Goal: Task Accomplishment & Management: Manage account settings

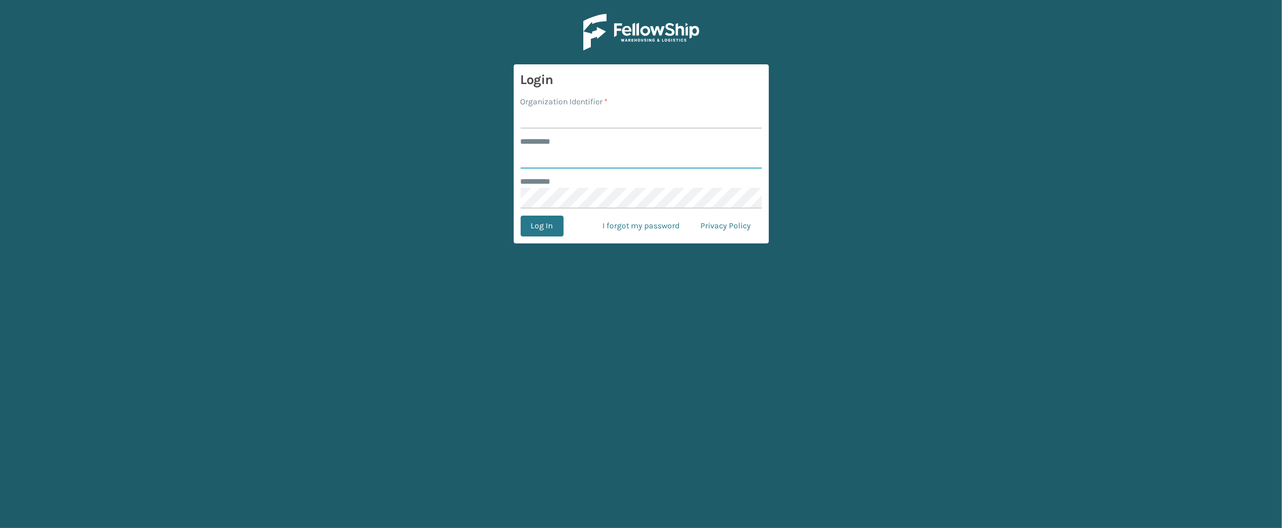
type input "**********"
click at [552, 125] on input "Organization Identifier *" at bounding box center [641, 118] width 241 height 21
type input "superadminorganization"
click at [542, 224] on button "Log In" at bounding box center [542, 226] width 43 height 21
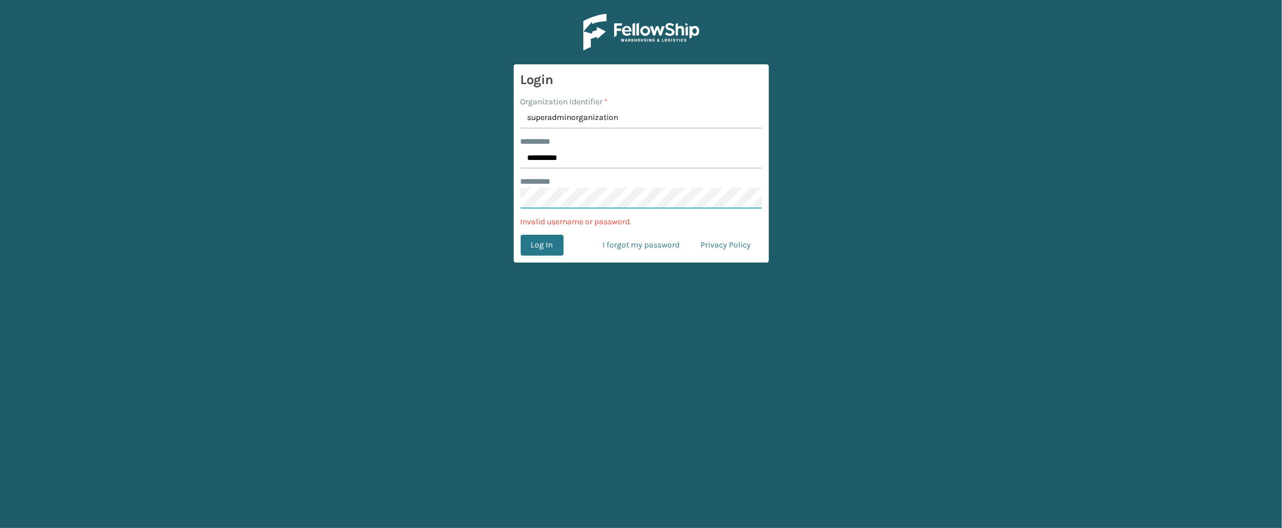
click at [235, 194] on main "**********" at bounding box center [641, 264] width 1282 height 528
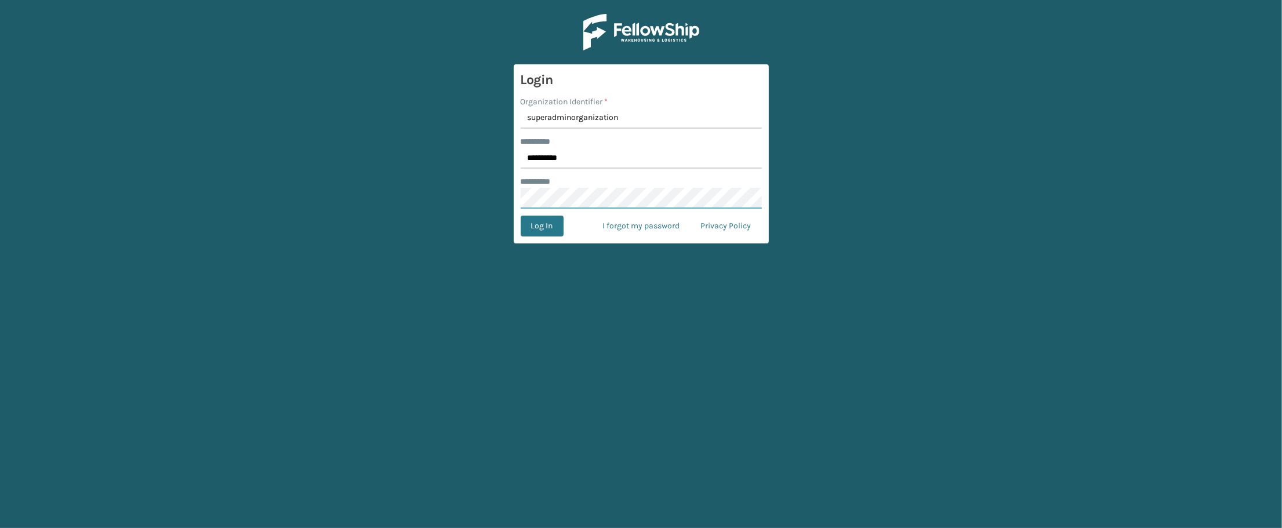
click at [521, 216] on button "Log In" at bounding box center [542, 226] width 43 height 21
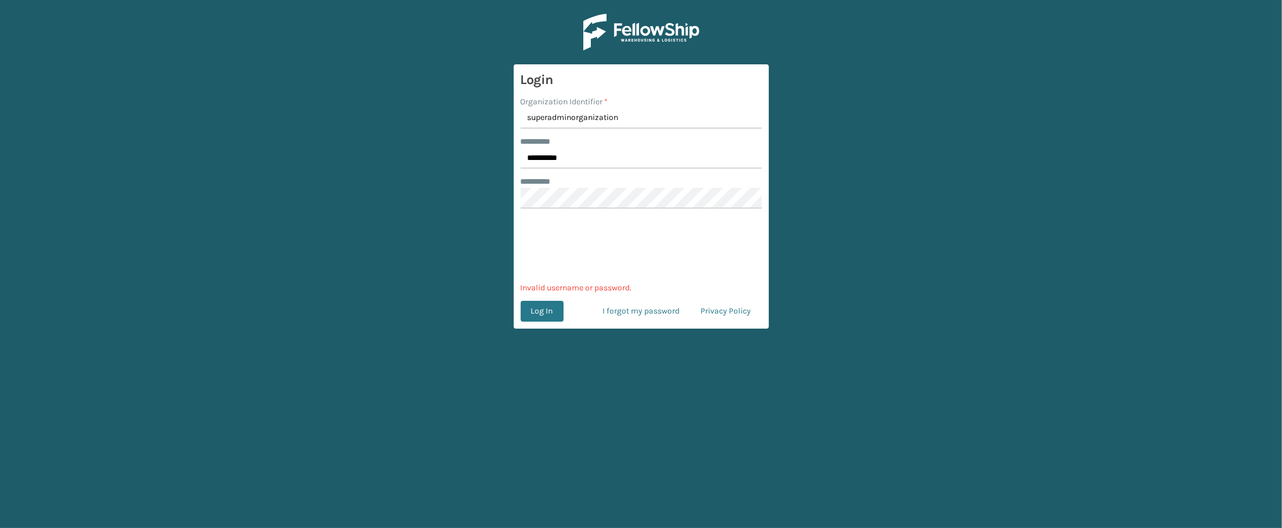
click at [284, 293] on main "**********" at bounding box center [641, 264] width 1282 height 528
click at [279, 467] on main "**********" at bounding box center [641, 264] width 1282 height 528
click at [478, 187] on main "**********" at bounding box center [641, 264] width 1282 height 528
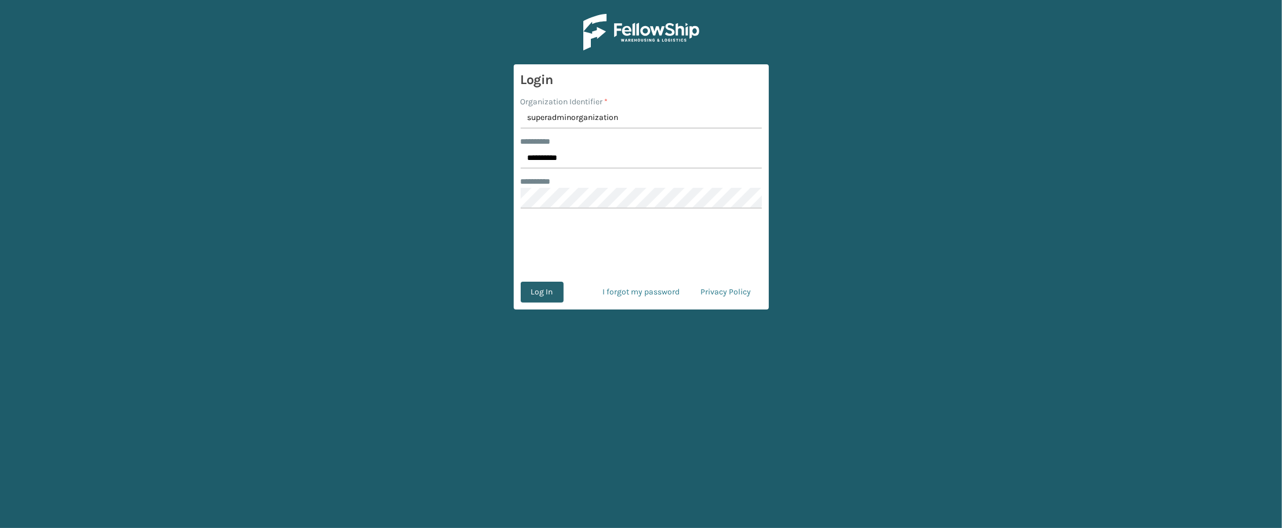
click at [547, 291] on button "Log In" at bounding box center [542, 292] width 43 height 21
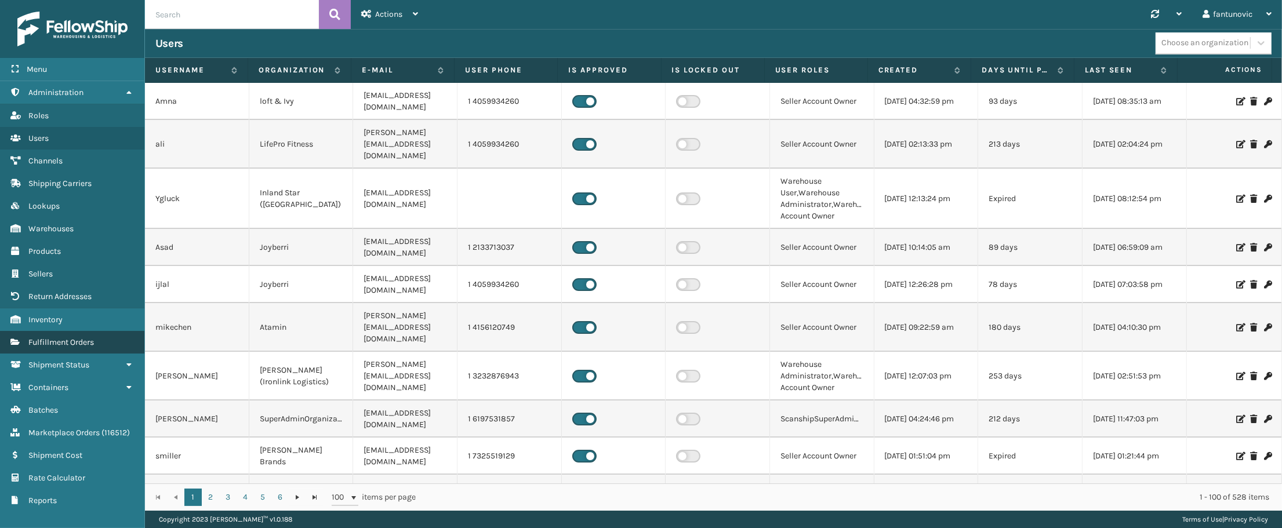
click at [111, 337] on link "Fulfillment Orders" at bounding box center [72, 342] width 144 height 23
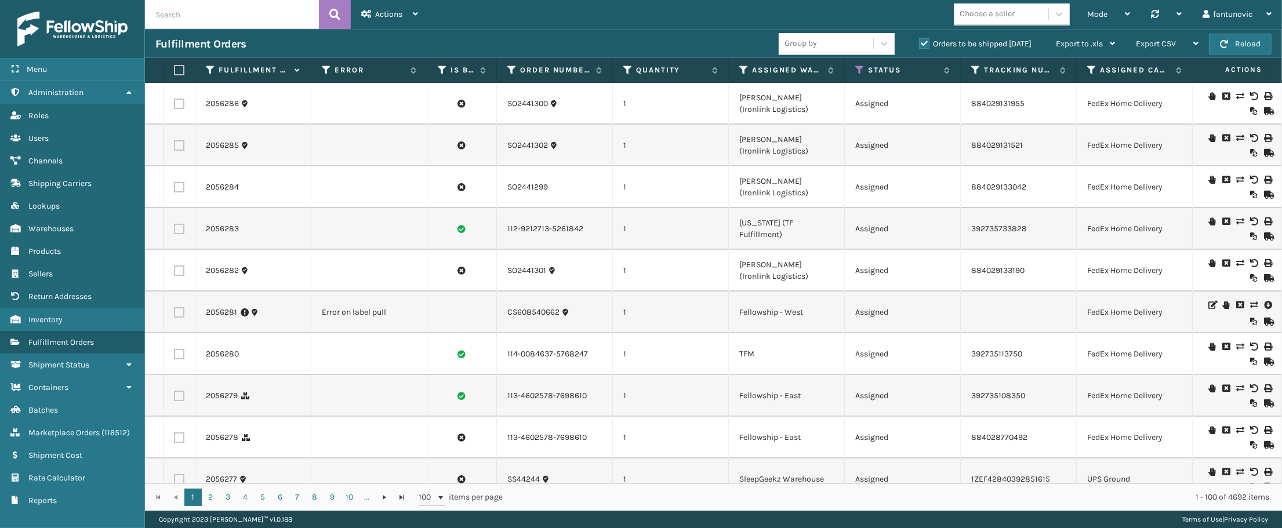
click at [929, 48] on label "Orders to be shipped [DATE]" at bounding box center [975, 44] width 112 height 10
click at [919, 45] on input "Orders to be shipped [DATE]" at bounding box center [919, 41] width 1 height 8
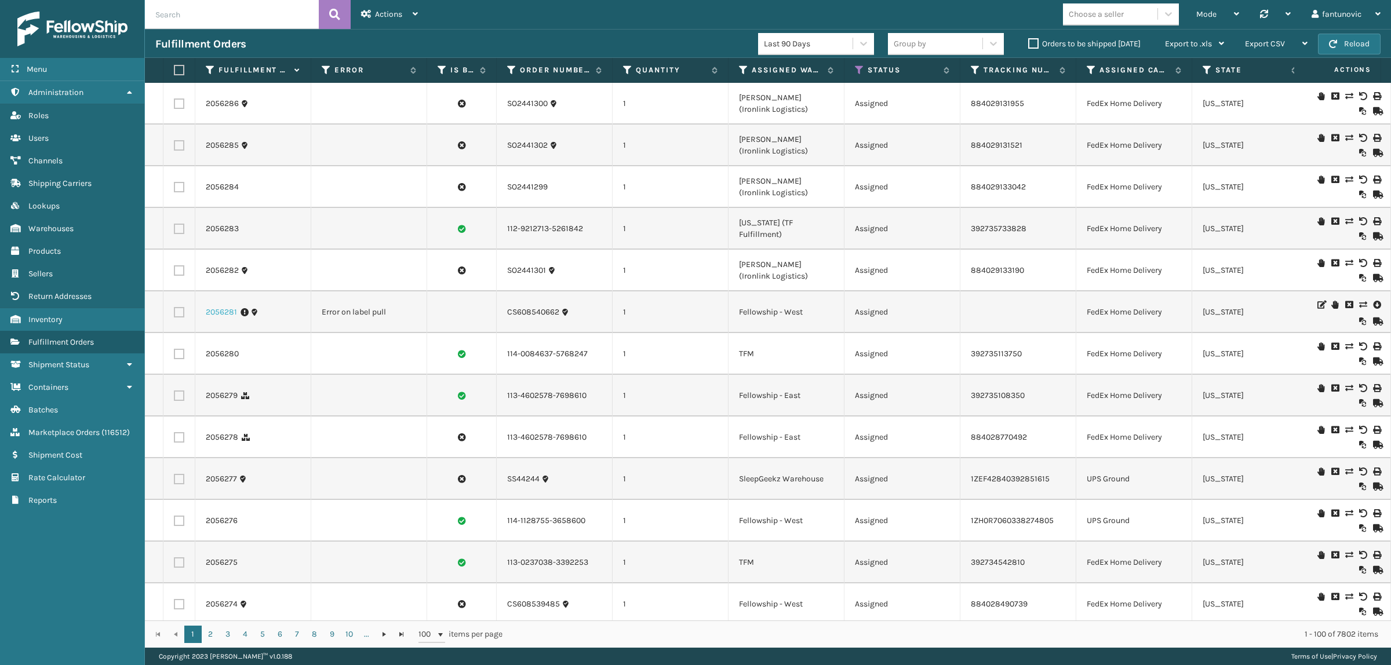
click at [221, 313] on link "2056281" at bounding box center [221, 313] width 31 height 12
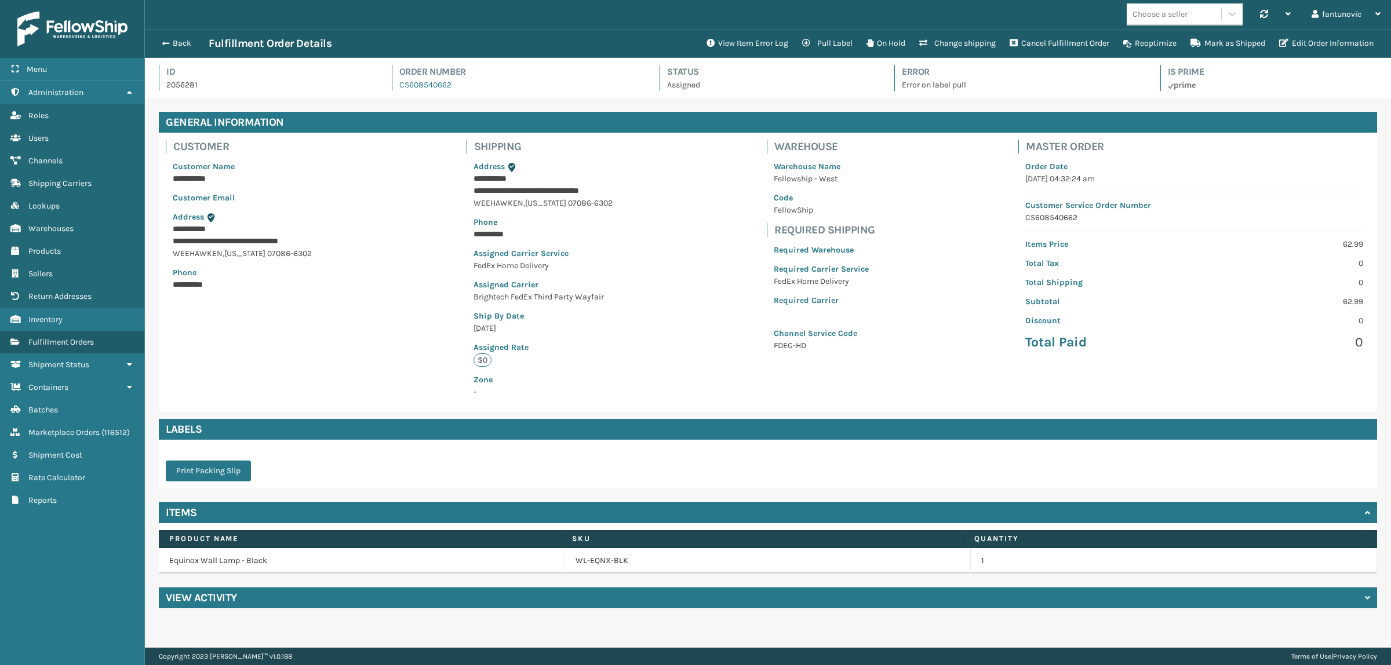
scroll to position [27, 1246]
click at [737, 43] on button "View Item Error Log" at bounding box center [748, 43] width 96 height 23
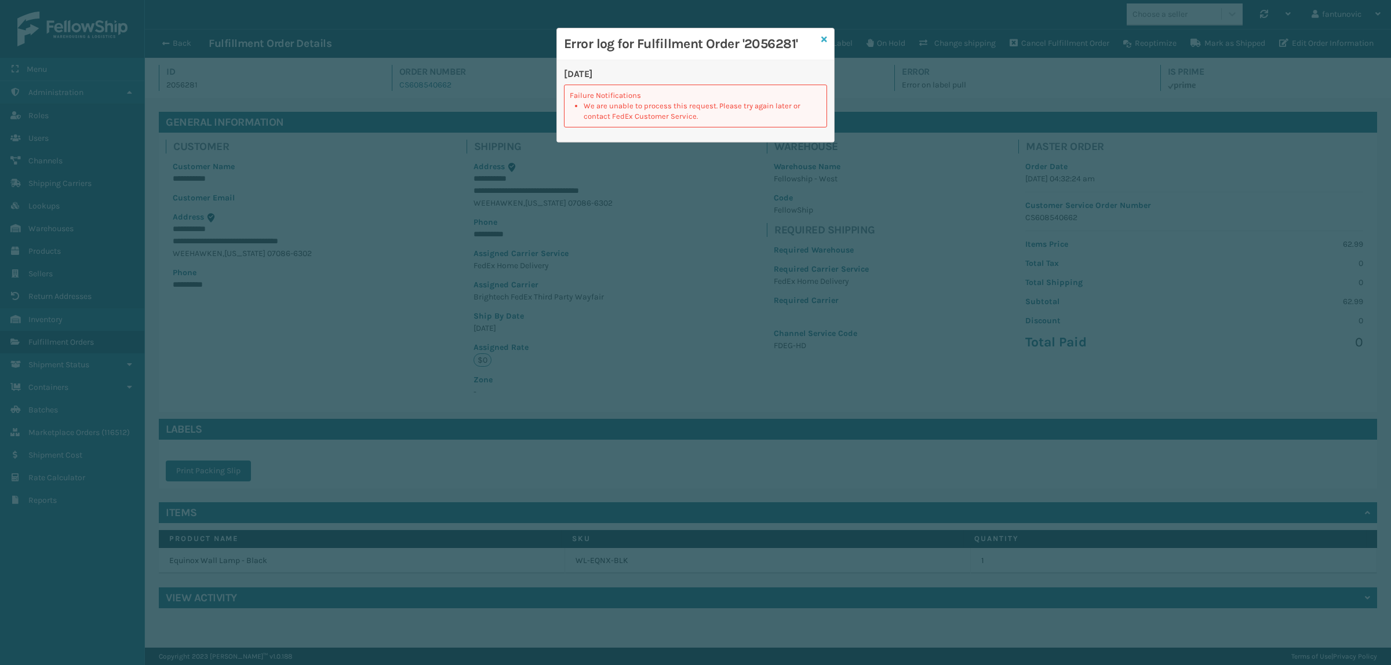
click at [822, 39] on icon at bounding box center [824, 39] width 6 height 8
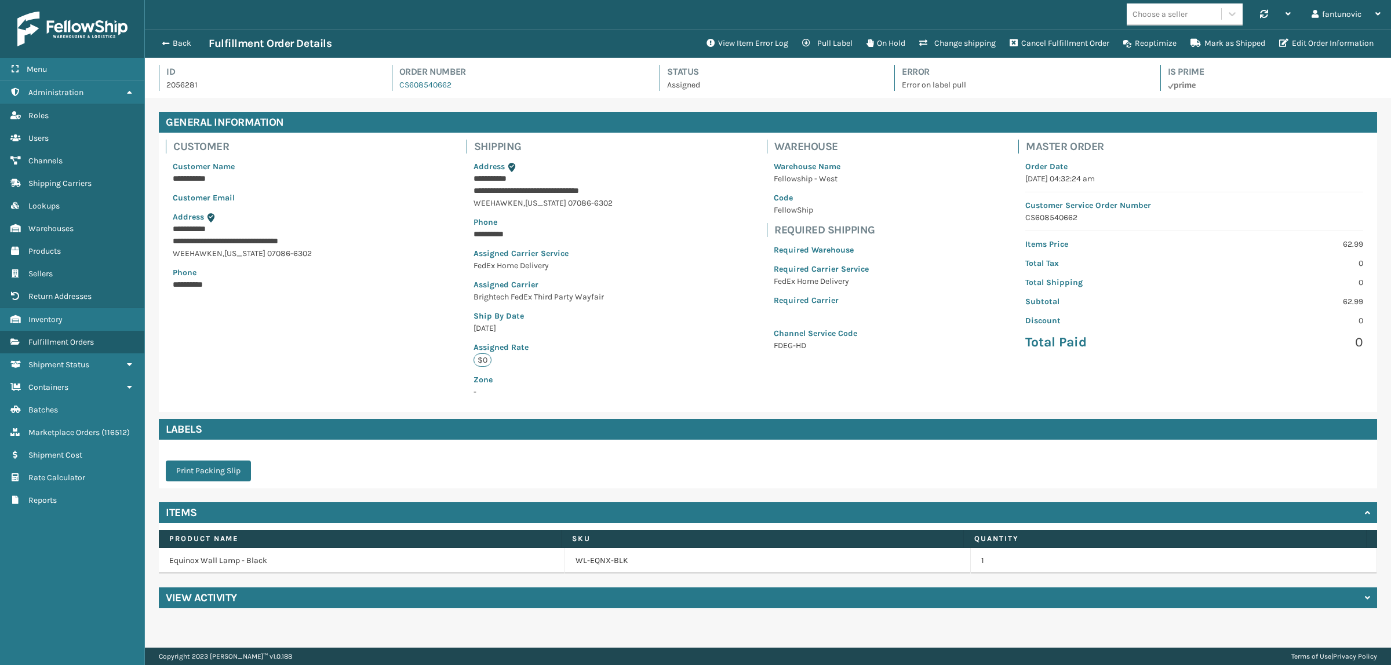
click at [291, 527] on div "View Activity" at bounding box center [768, 598] width 1218 height 21
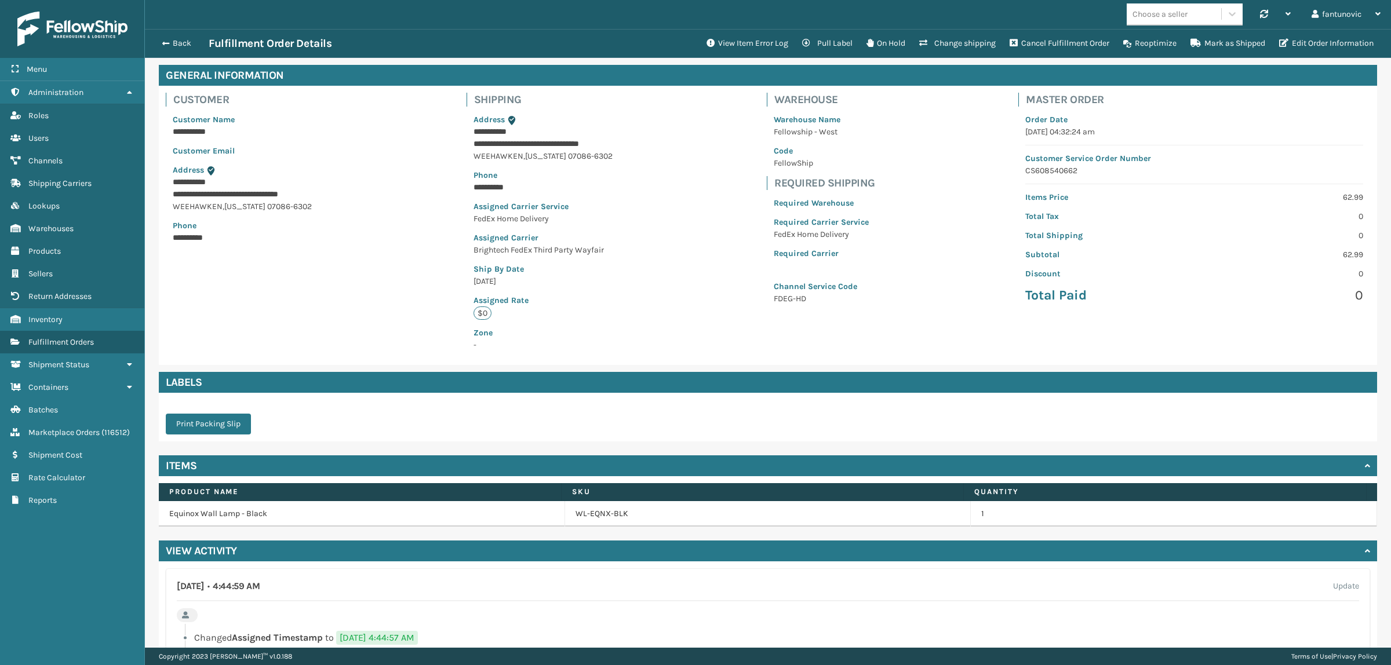
scroll to position [166, 0]
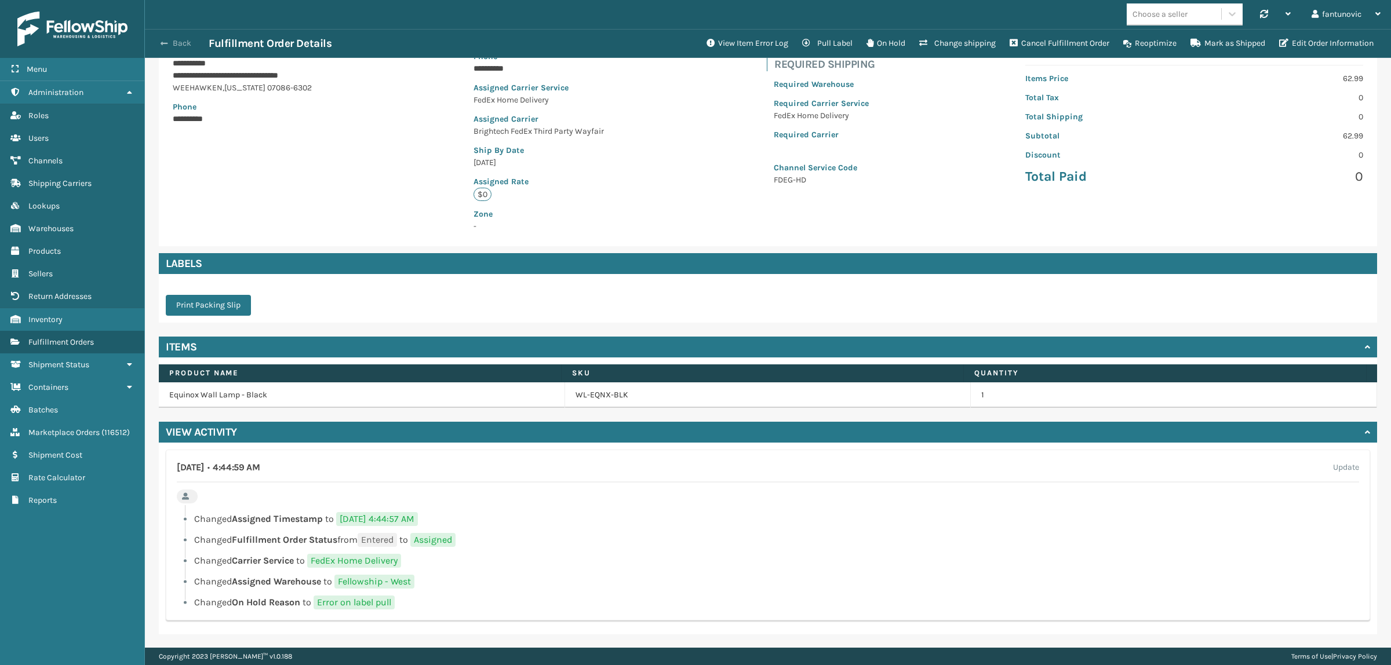
click at [181, 43] on button "Back" at bounding box center [181, 43] width 53 height 10
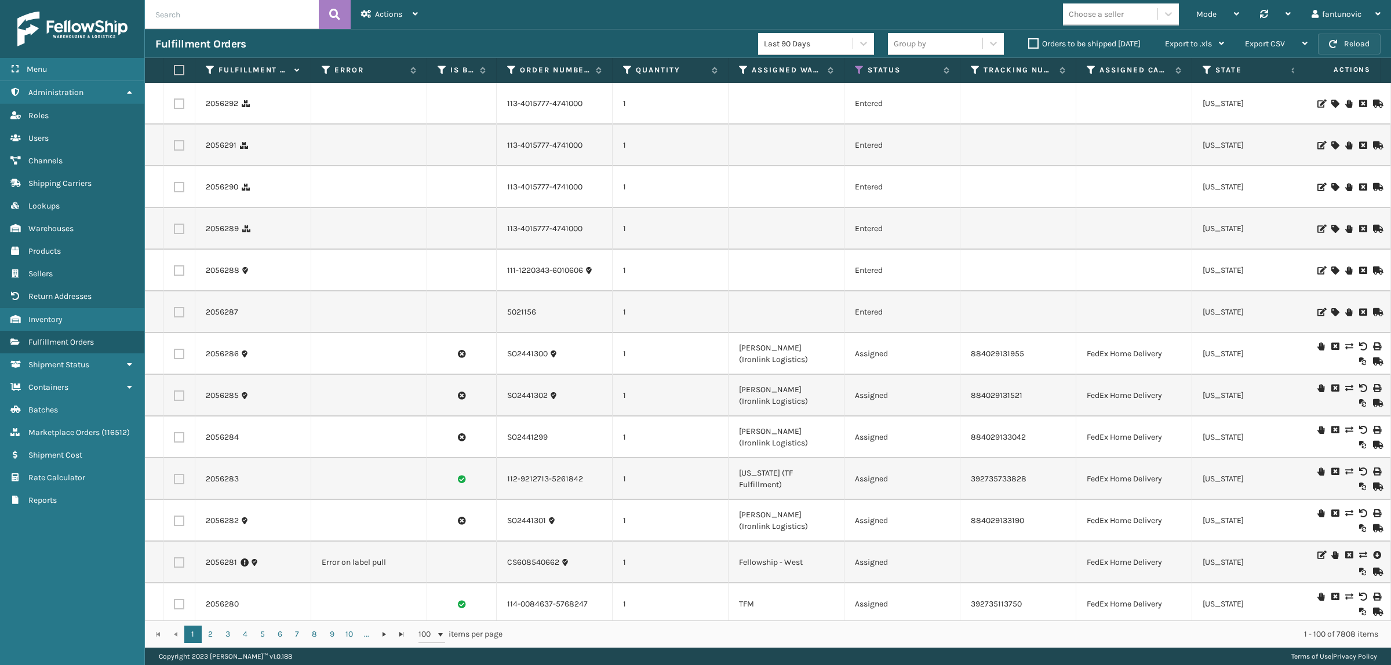
click at [1281, 53] on button "Reload" at bounding box center [1349, 44] width 63 height 21
drag, startPoint x: 253, startPoint y: 307, endPoint x: 203, endPoint y: 308, distance: 50.4
click at [203, 308] on td "2056287" at bounding box center [253, 313] width 116 height 42
copy link "2056287"
click at [1281, 41] on button "Reload" at bounding box center [1349, 44] width 63 height 21
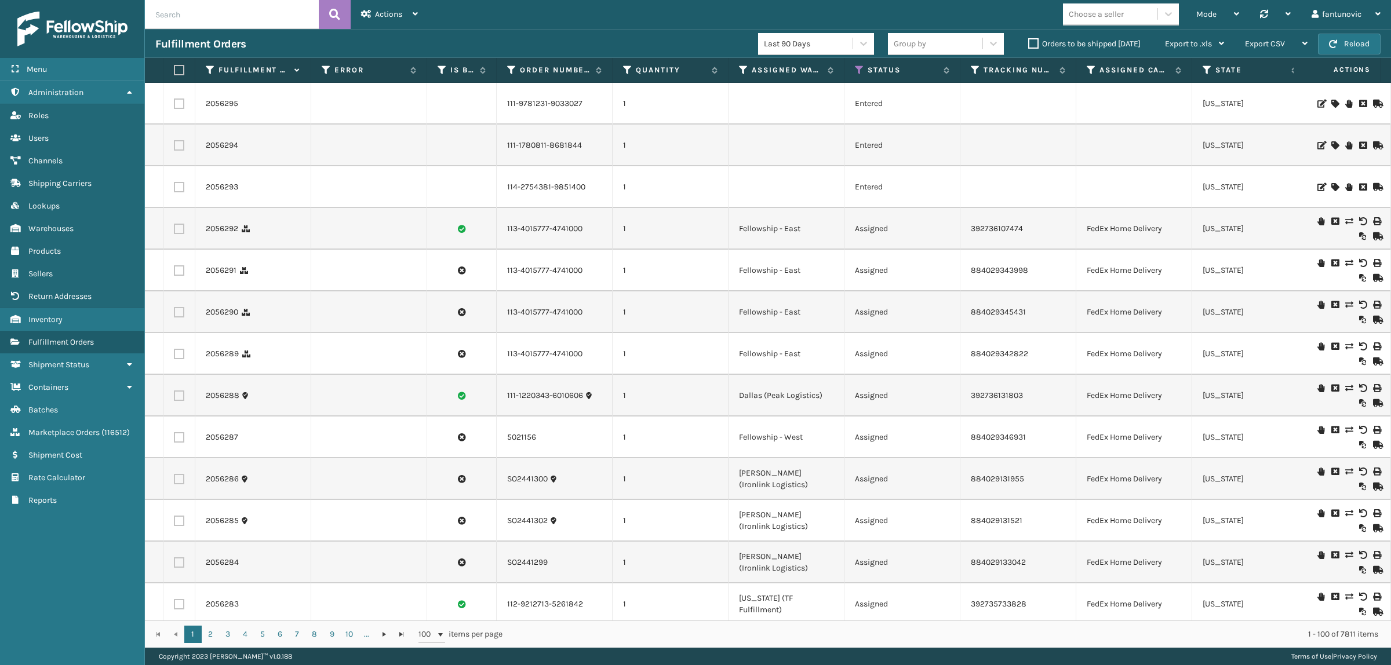
click at [228, 21] on input "text" at bounding box center [232, 14] width 174 height 29
paste input "2056287"
type input "2056287"
click at [227, 276] on link "2056291" at bounding box center [221, 271] width 31 height 12
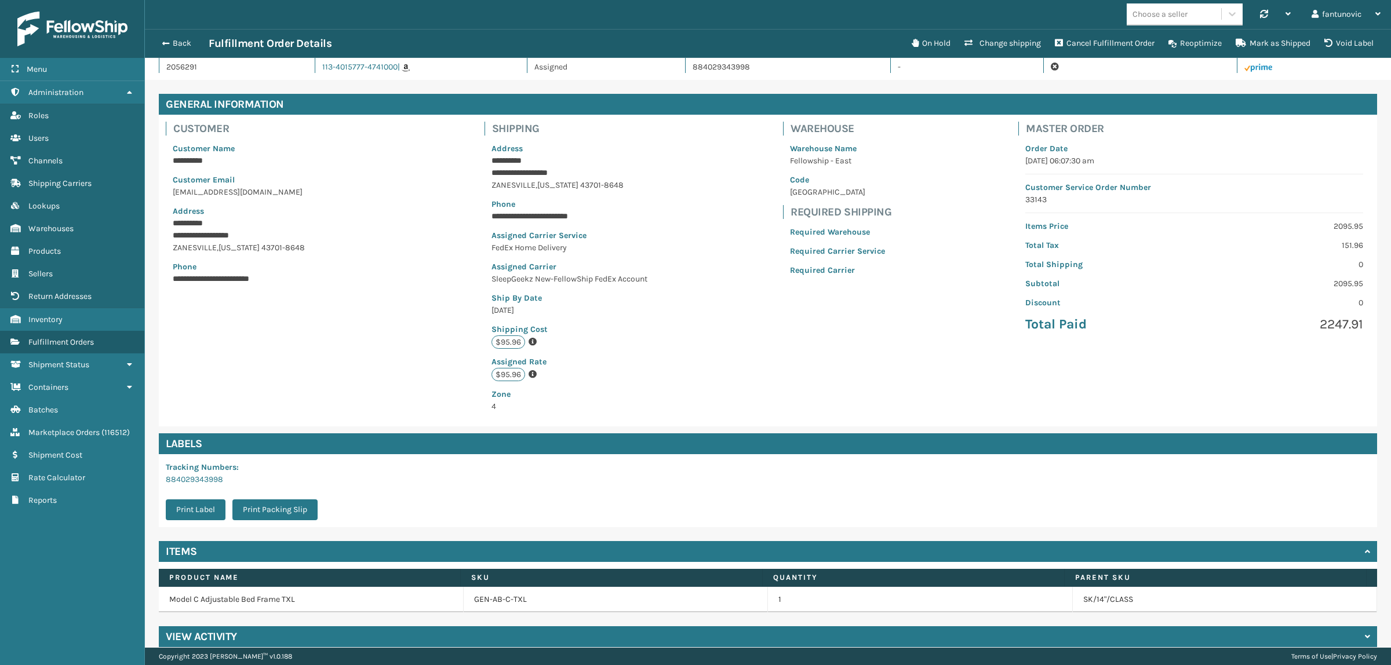
scroll to position [32, 0]
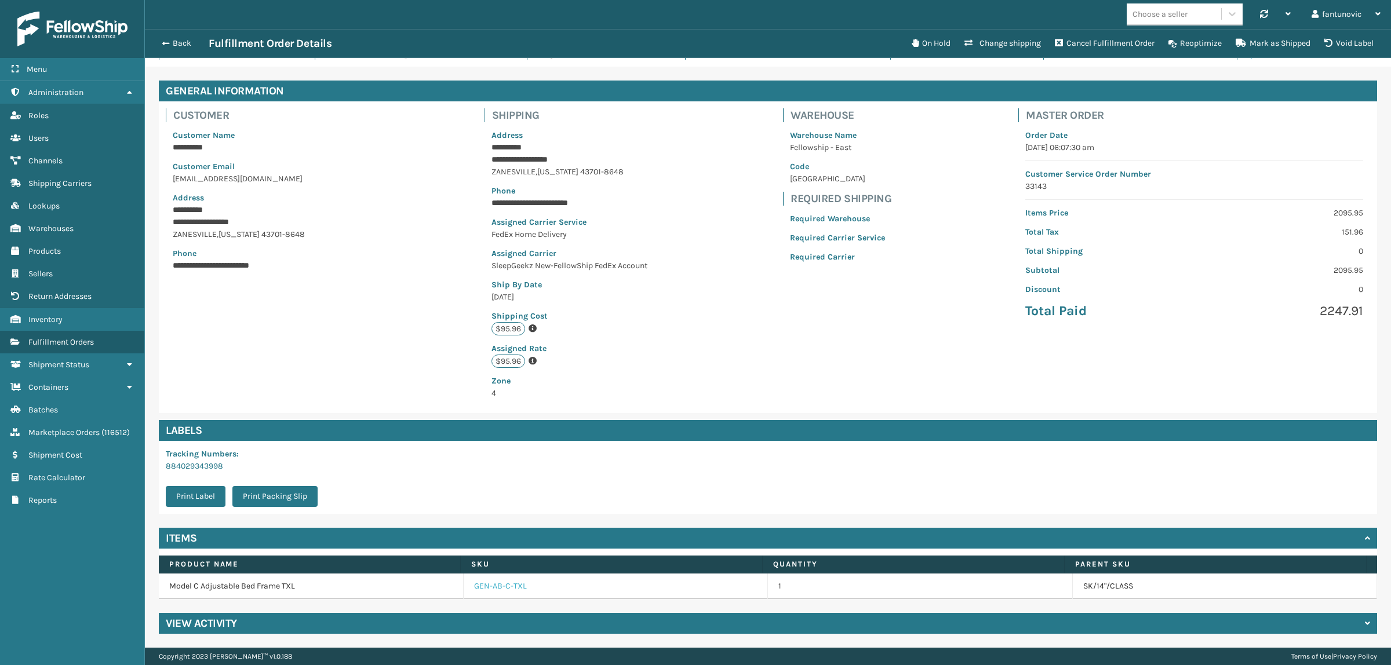
click at [493, 527] on link "GEN-AB-C-TXL" at bounding box center [500, 587] width 53 height 12
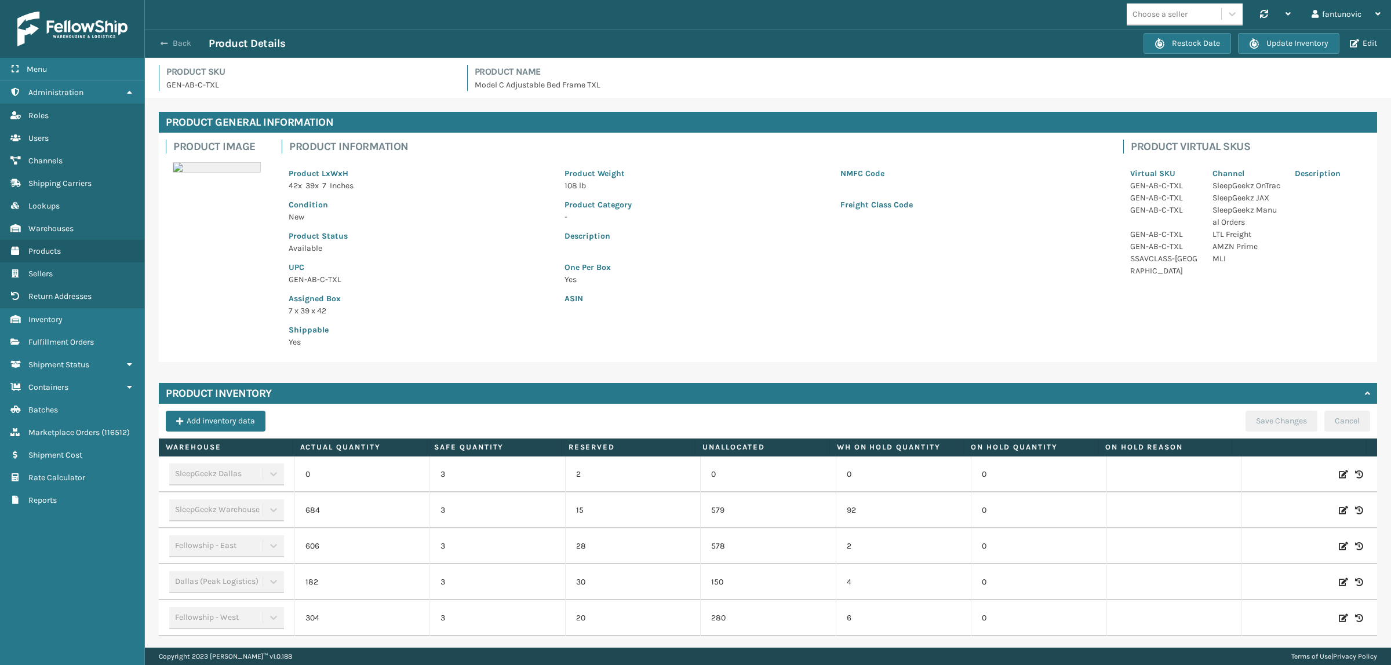
click at [177, 43] on button "Back" at bounding box center [181, 43] width 53 height 10
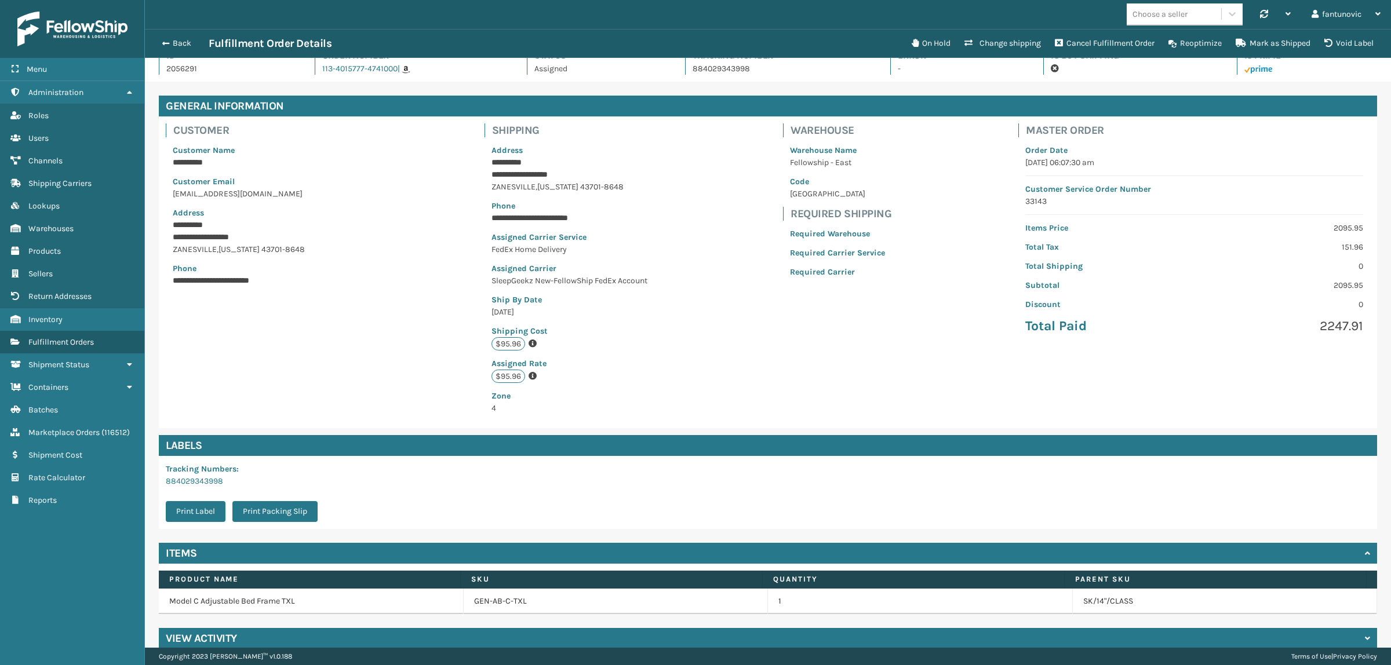
scroll to position [32, 0]
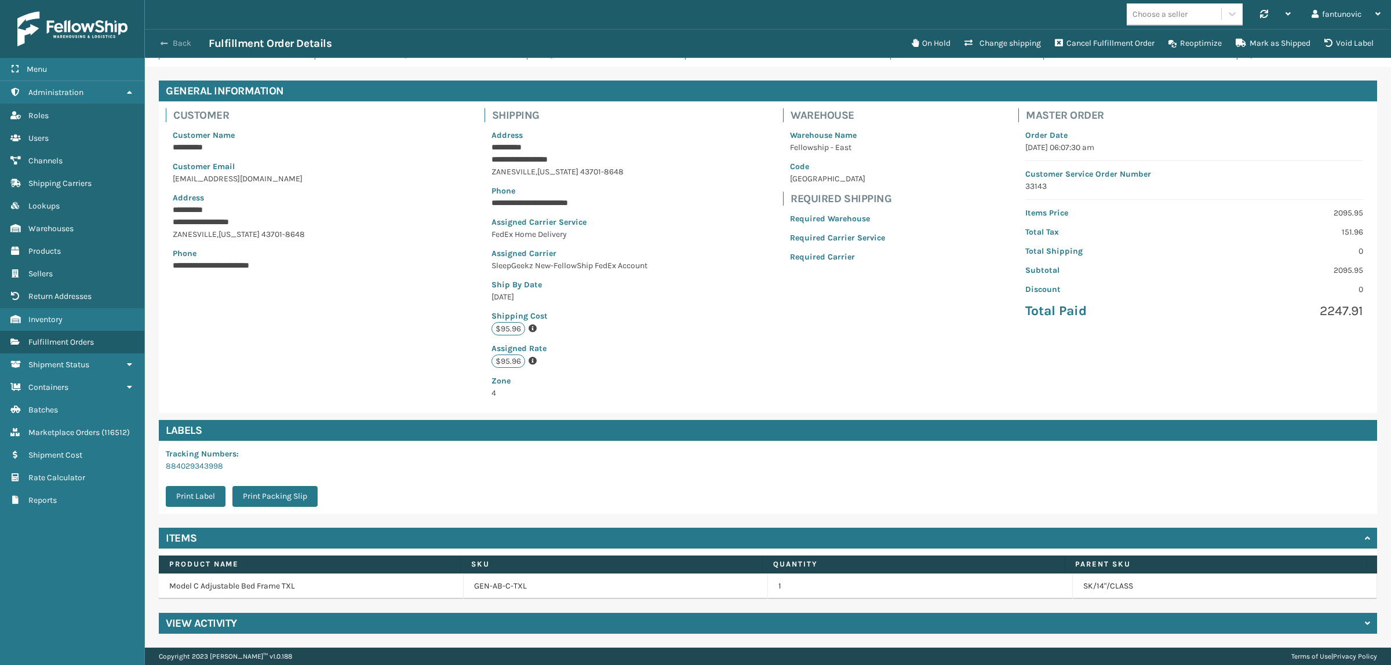
click at [155, 41] on button "Back" at bounding box center [181, 43] width 53 height 10
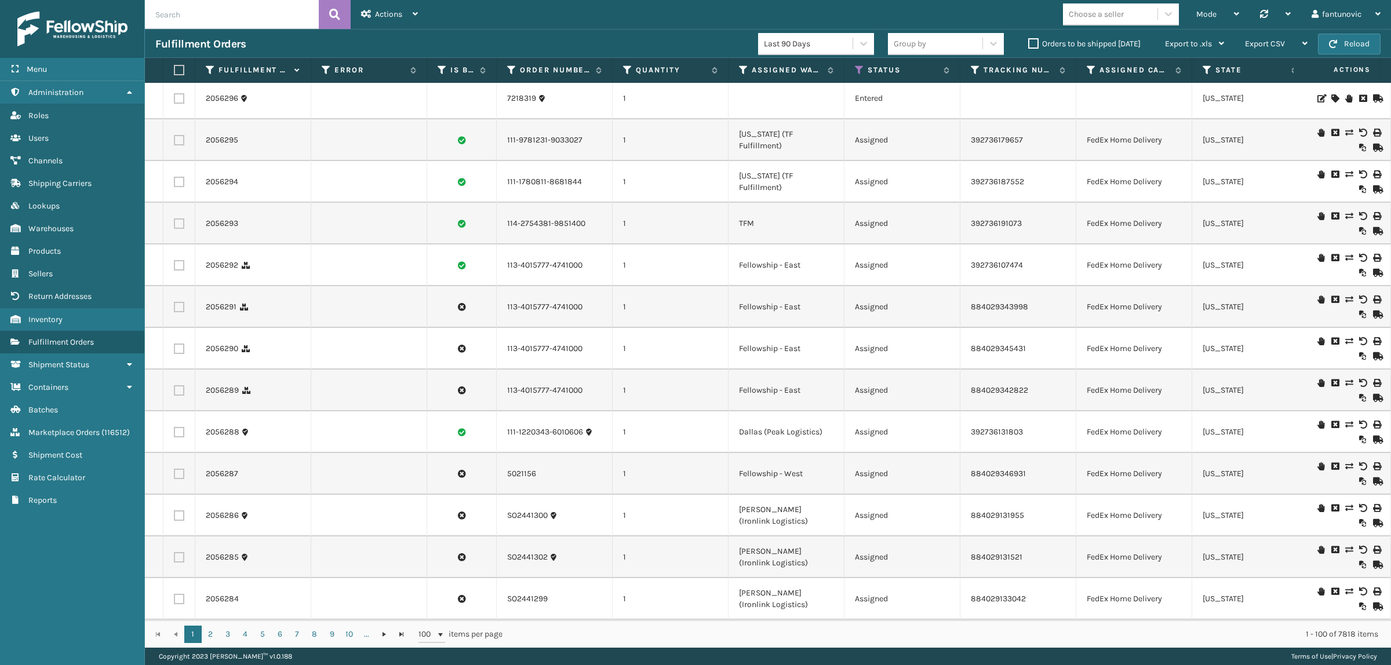
scroll to position [217, 0]
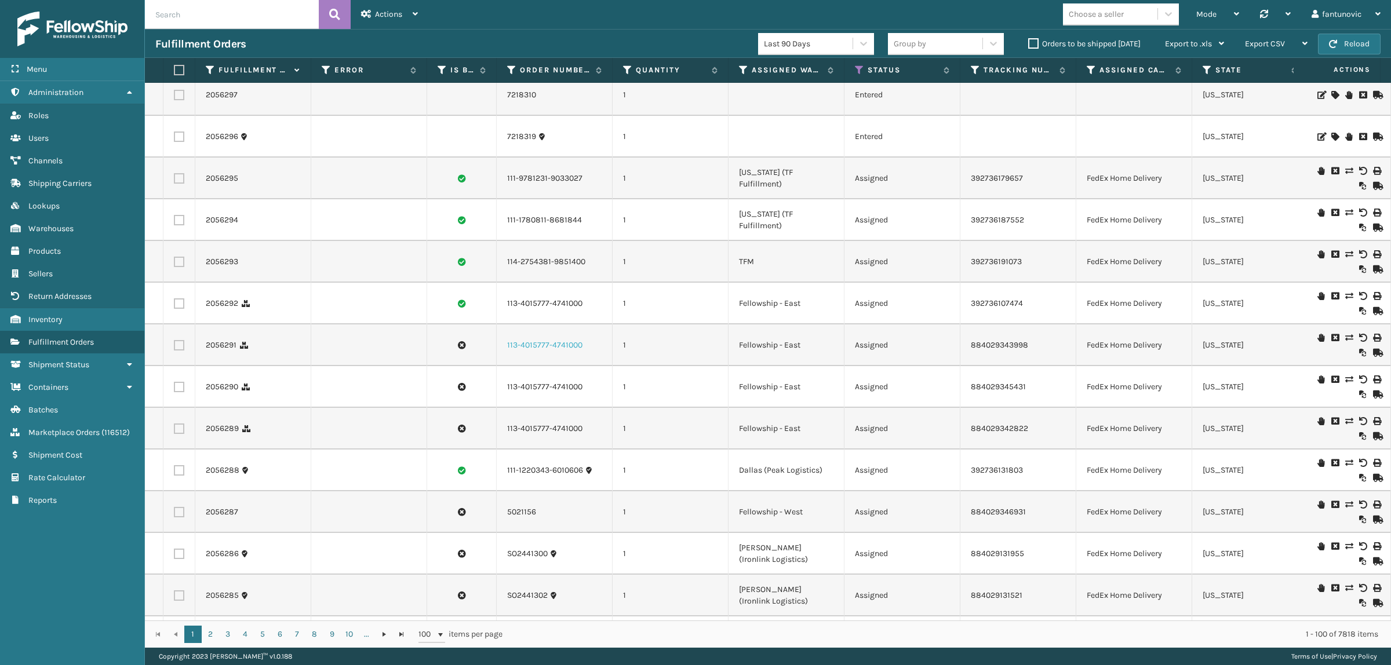
click at [558, 351] on link "113-4015777-4741000" at bounding box center [544, 346] width 75 height 12
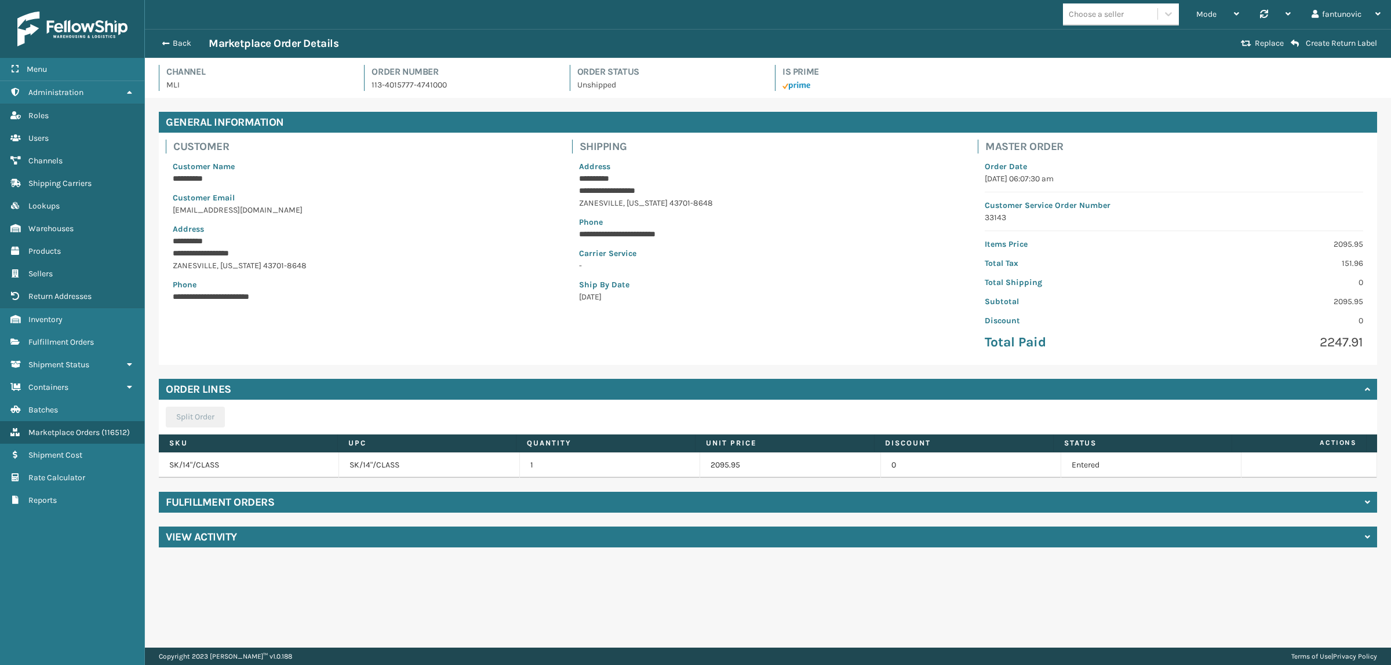
click at [303, 501] on div "Fulfillment Orders" at bounding box center [768, 502] width 1218 height 21
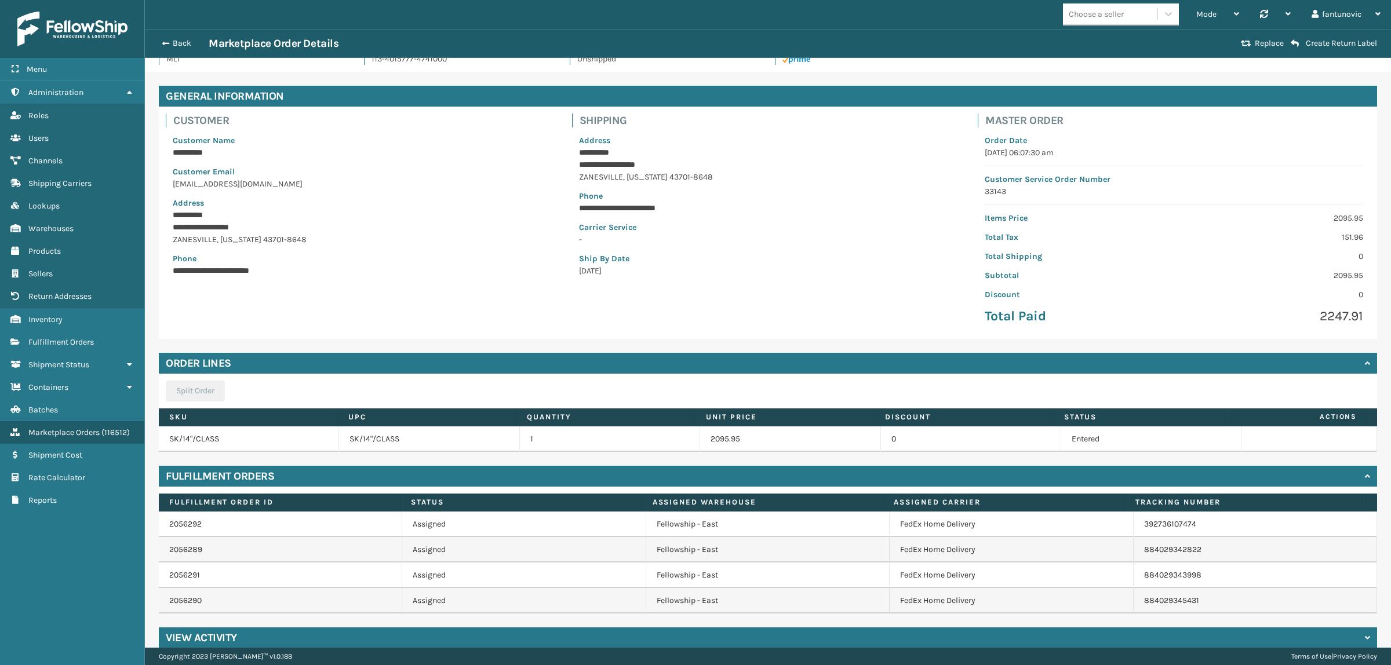
scroll to position [41, 0]
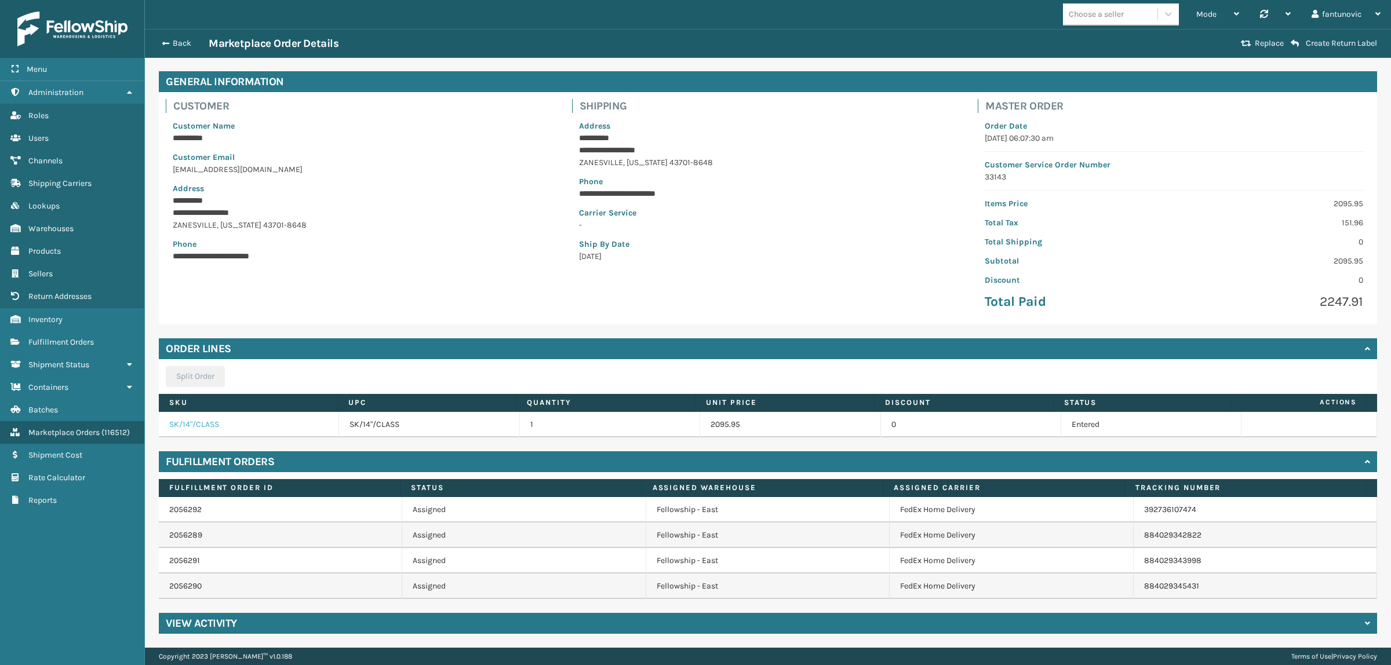
click at [201, 425] on link "SK/14"/CLASS" at bounding box center [194, 425] width 50 height 10
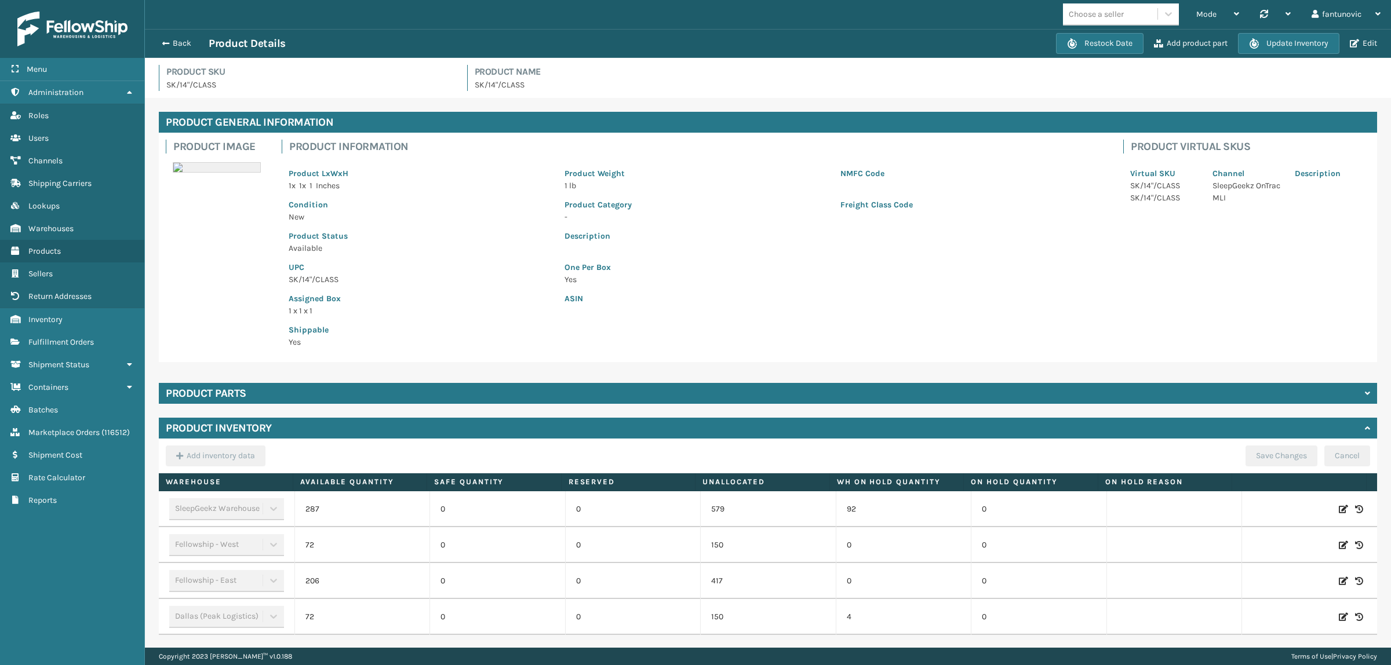
click at [278, 392] on div "Product parts" at bounding box center [768, 393] width 1218 height 21
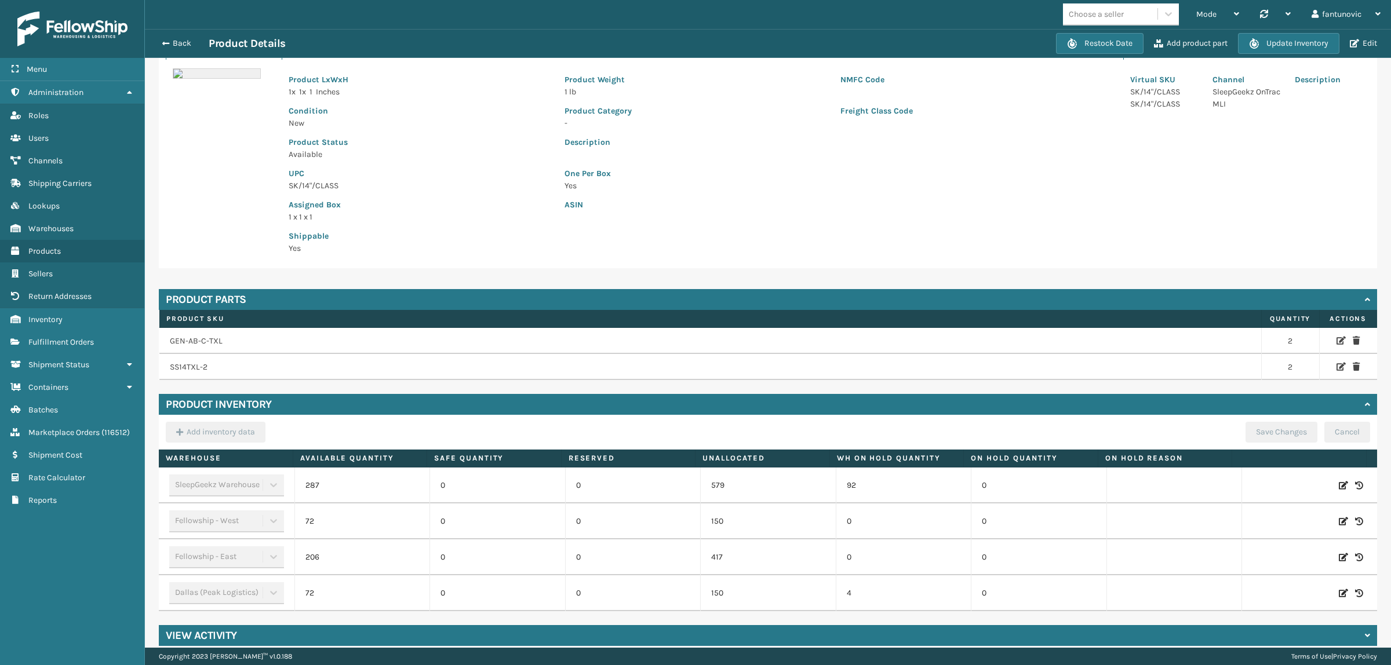
scroll to position [105, 0]
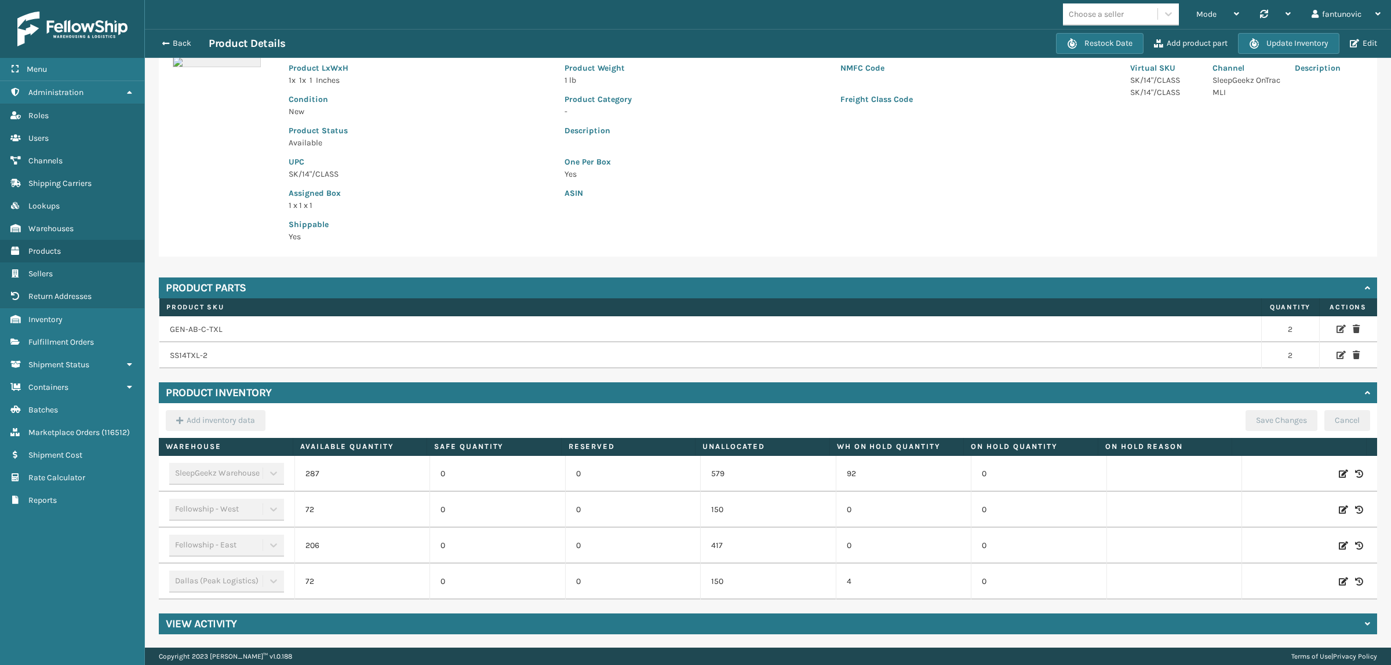
drag, startPoint x: 187, startPoint y: 329, endPoint x: 1004, endPoint y: 333, distance: 817.3
click at [1004, 333] on td "GEN-AB-C-TXL" at bounding box center [710, 329] width 1102 height 27
click at [1281, 328] on icon at bounding box center [1341, 329] width 9 height 8
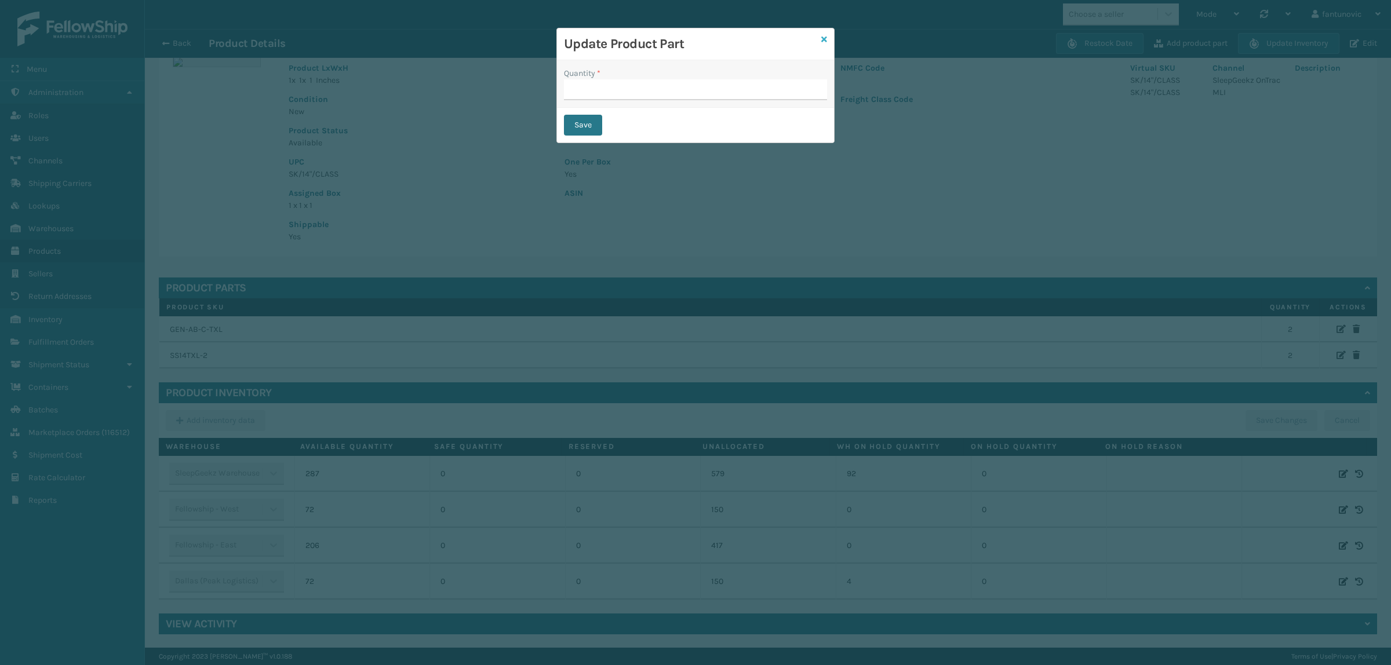
click at [822, 37] on icon at bounding box center [824, 39] width 6 height 8
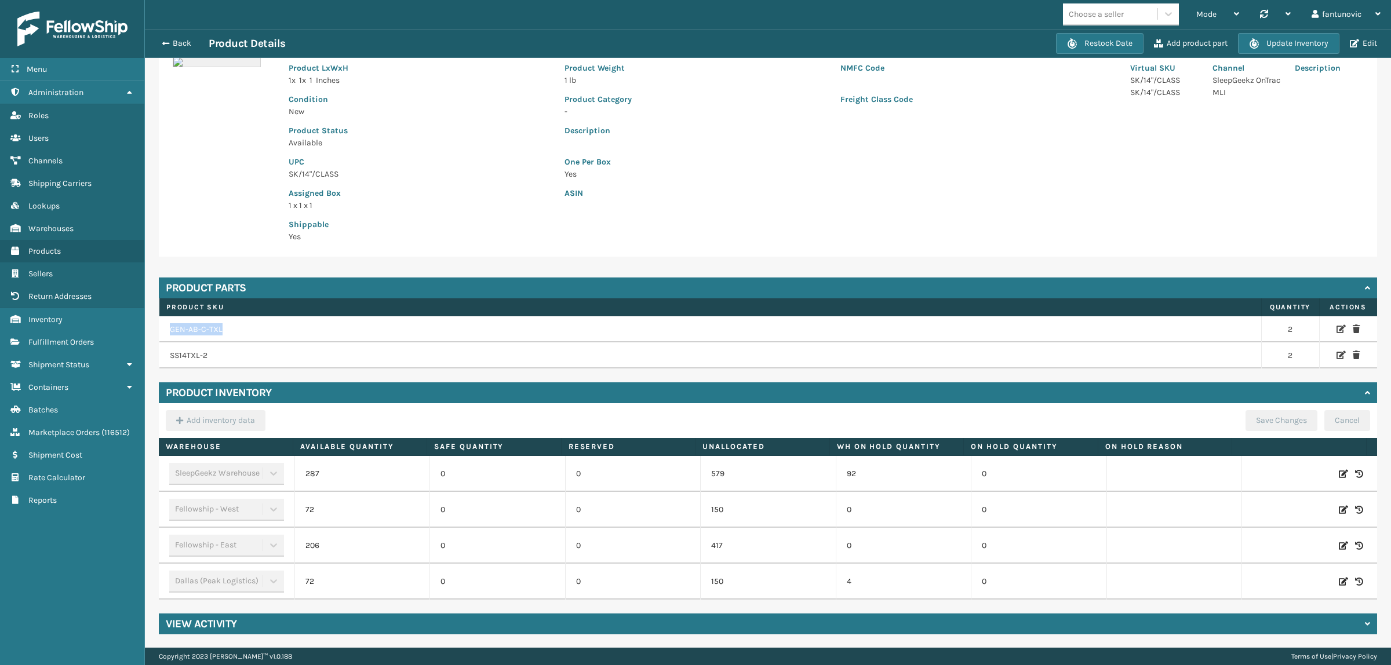
drag, startPoint x: 225, startPoint y: 328, endPoint x: 160, endPoint y: 332, distance: 65.0
click at [160, 332] on td "GEN-AB-C-TXL" at bounding box center [710, 329] width 1102 height 27
copy td "GEN-AB-C-TXL"
drag, startPoint x: 221, startPoint y: 351, endPoint x: 161, endPoint y: 354, distance: 59.8
click at [161, 354] on td "SS14TXL-2" at bounding box center [710, 356] width 1102 height 26
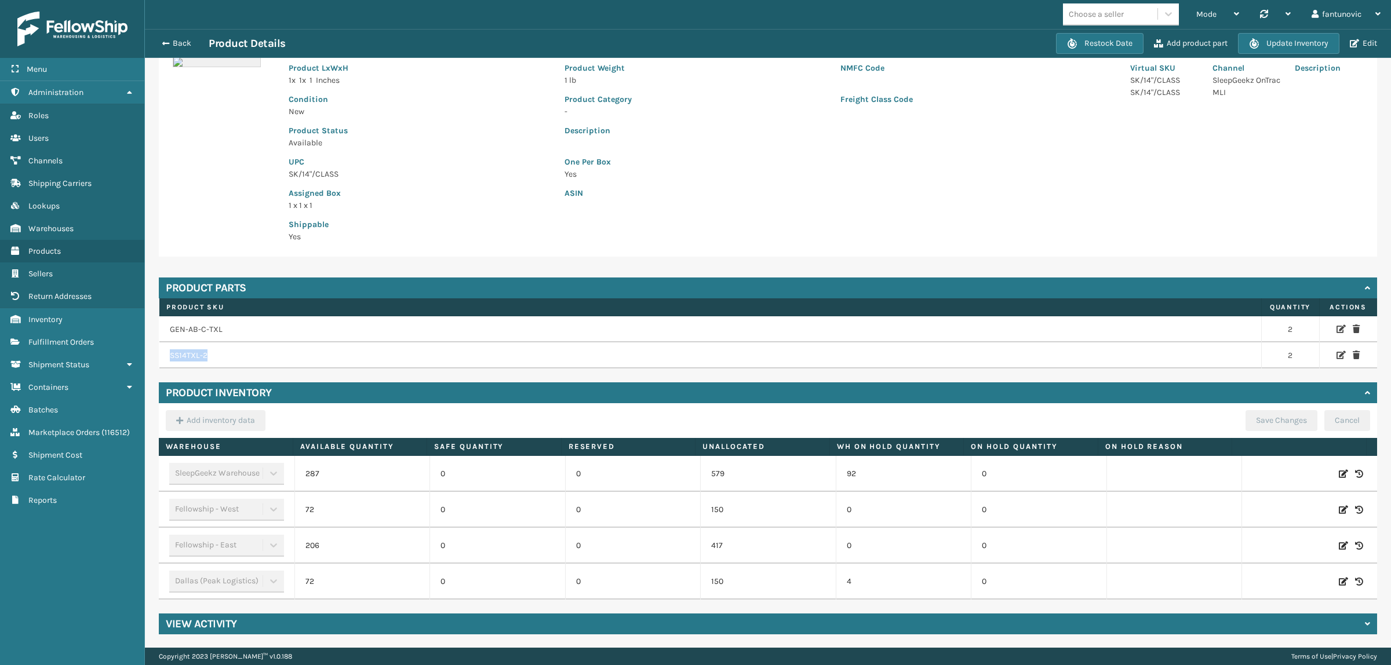
copy td "SS14TXL-2"
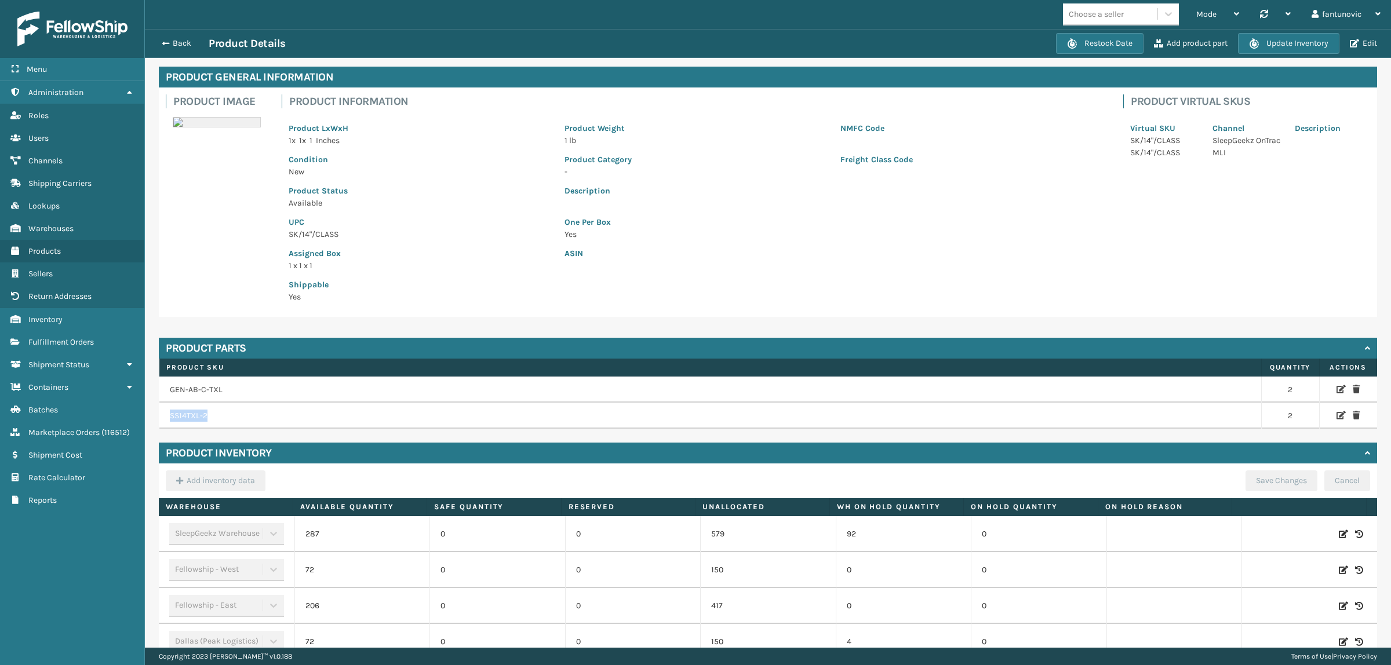
scroll to position [0, 0]
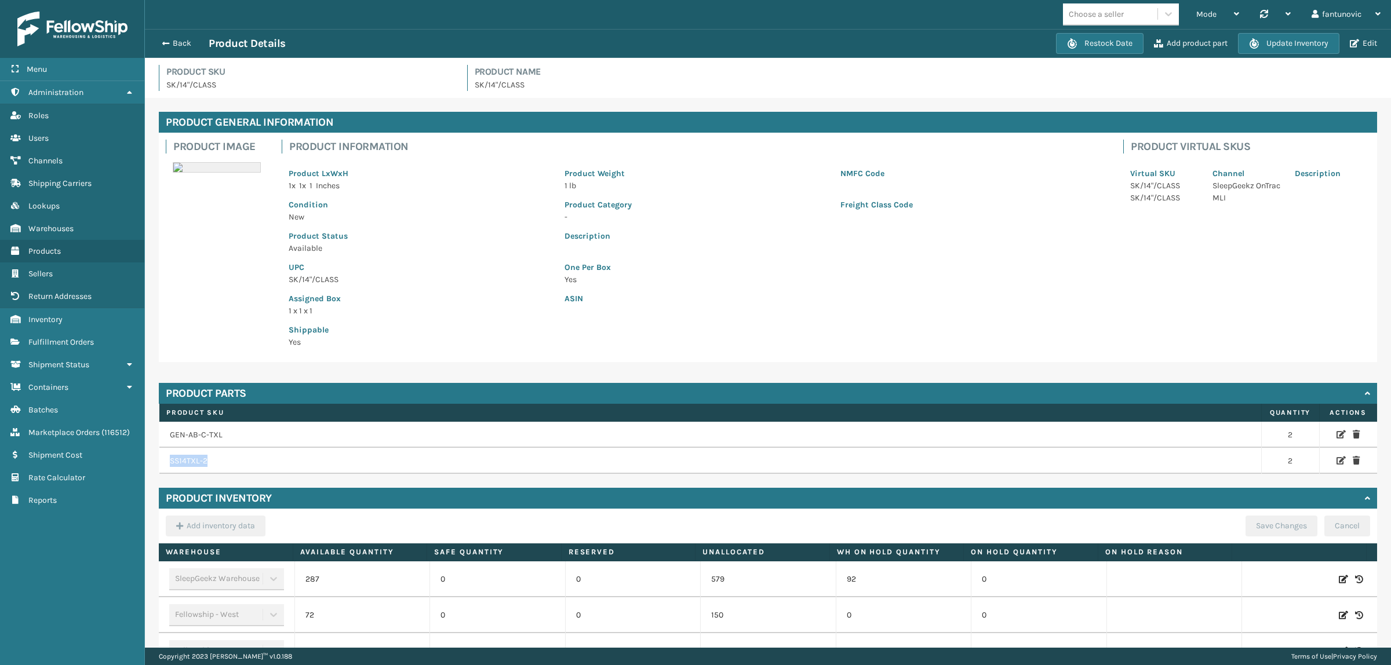
click at [221, 459] on td "SS14TXL-2" at bounding box center [710, 461] width 1102 height 26
click at [57, 247] on span "Products" at bounding box center [44, 251] width 32 height 10
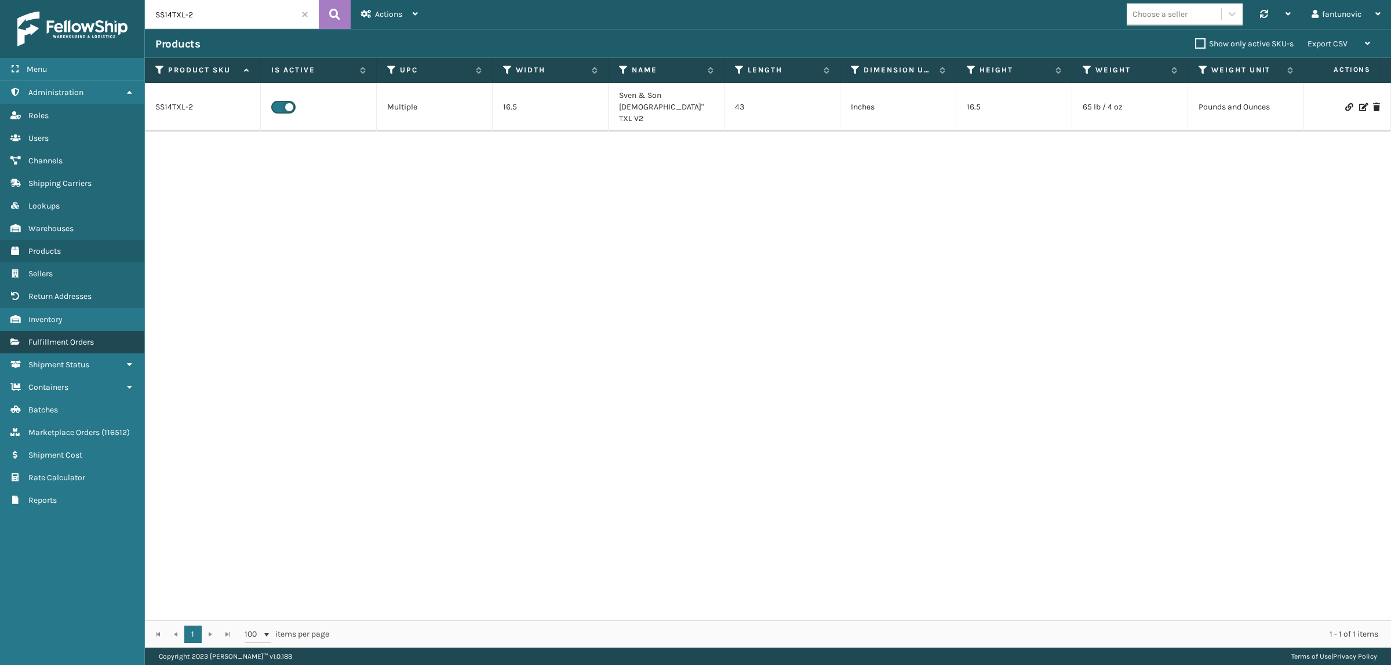
click at [48, 337] on span "Fulfillment Orders" at bounding box center [61, 342] width 66 height 10
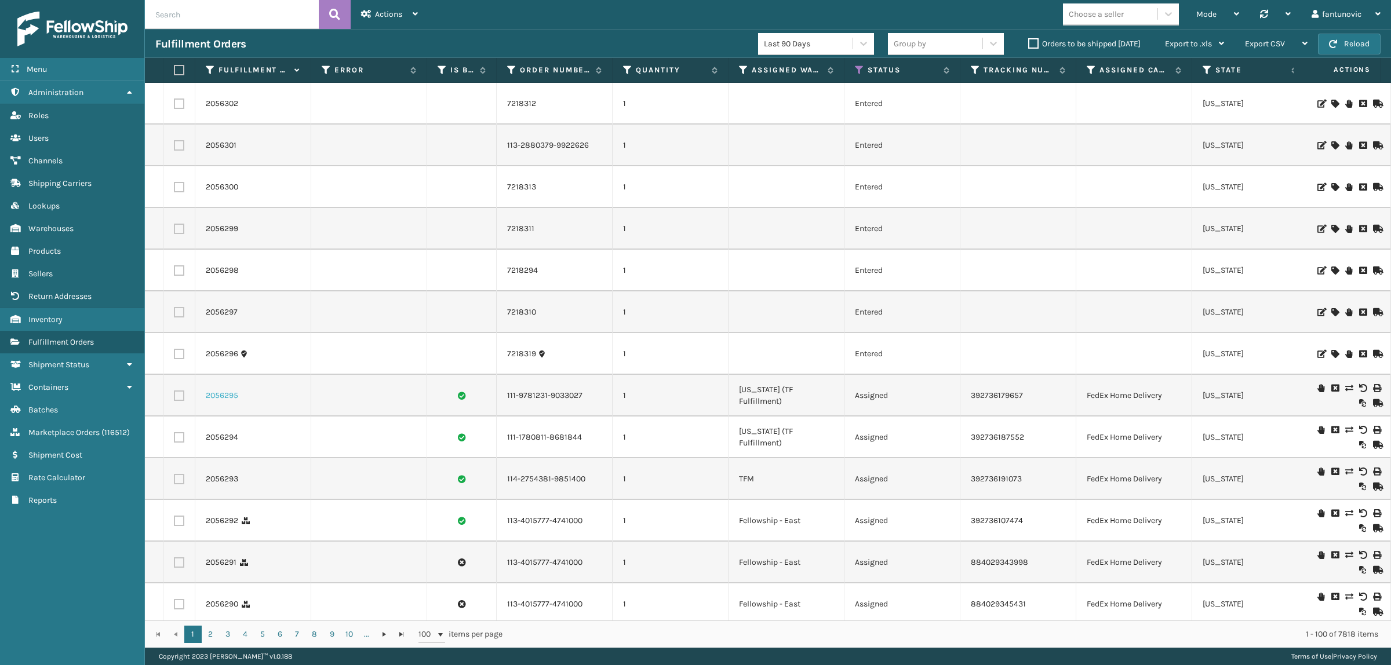
click at [227, 395] on link "2056295" at bounding box center [222, 396] width 32 height 12
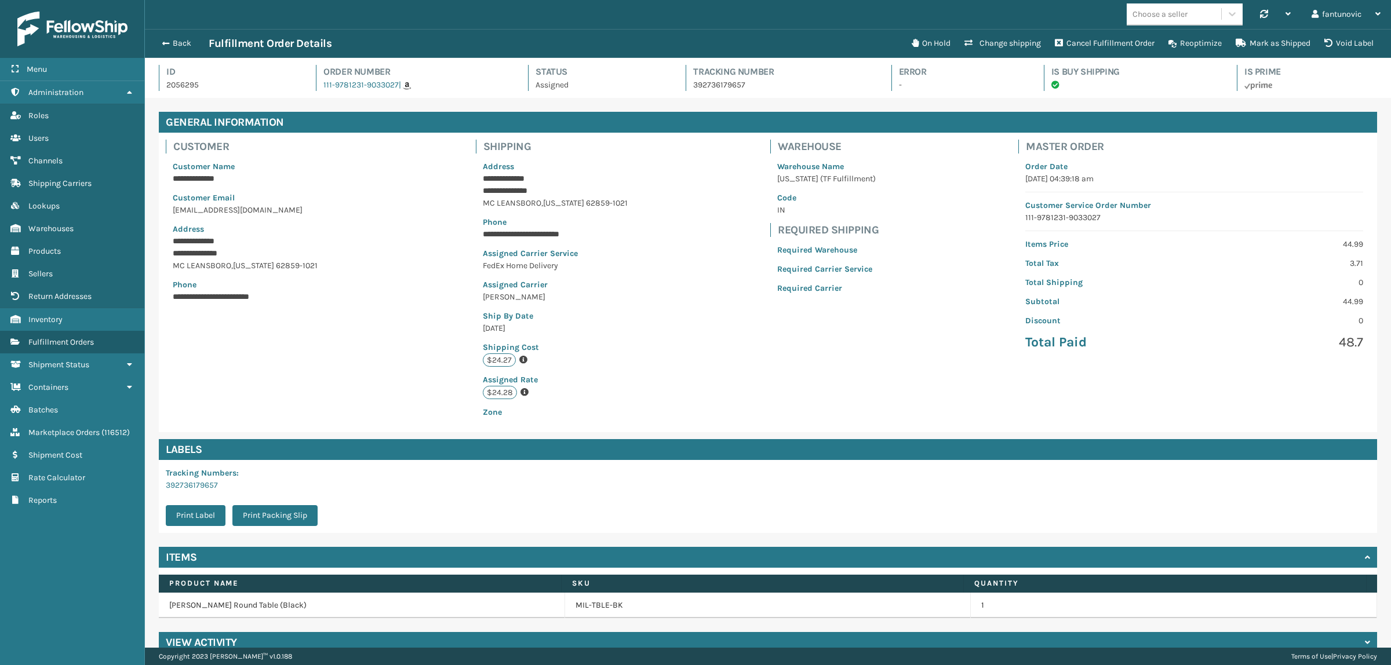
scroll to position [20, 0]
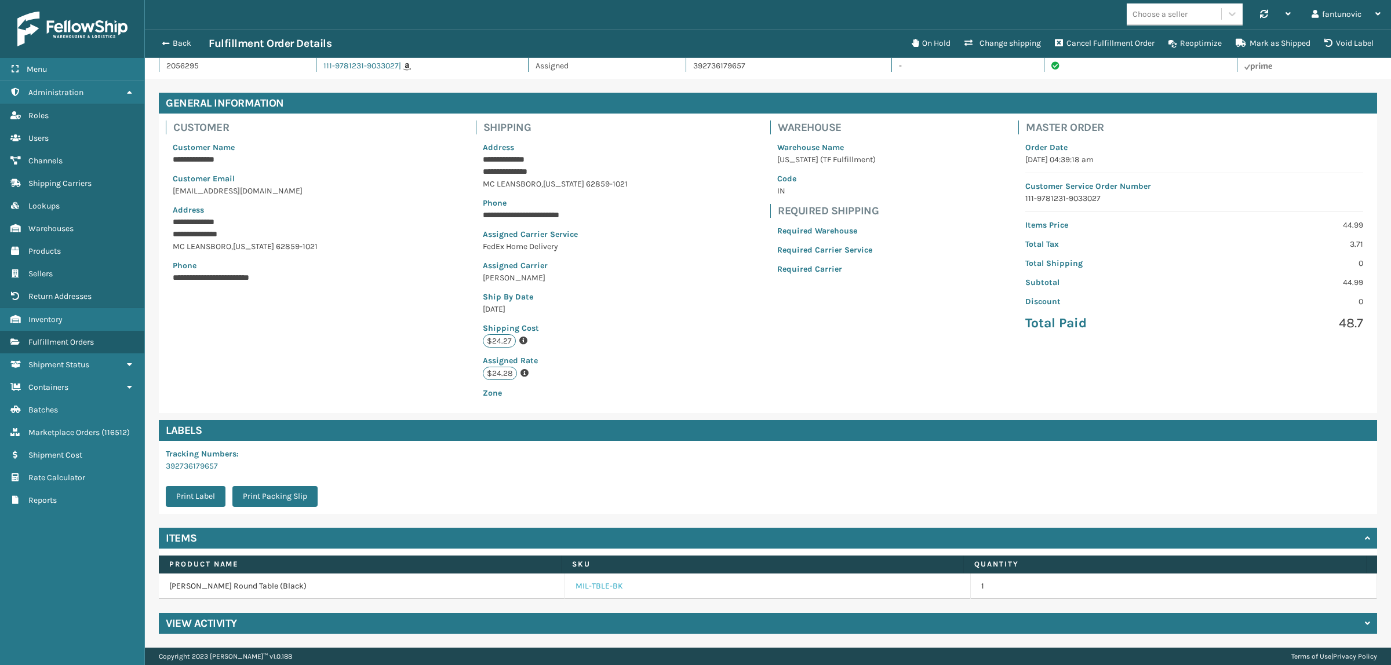
click at [581, 527] on link "MIL-TBLE-BK" at bounding box center [600, 587] width 48 height 12
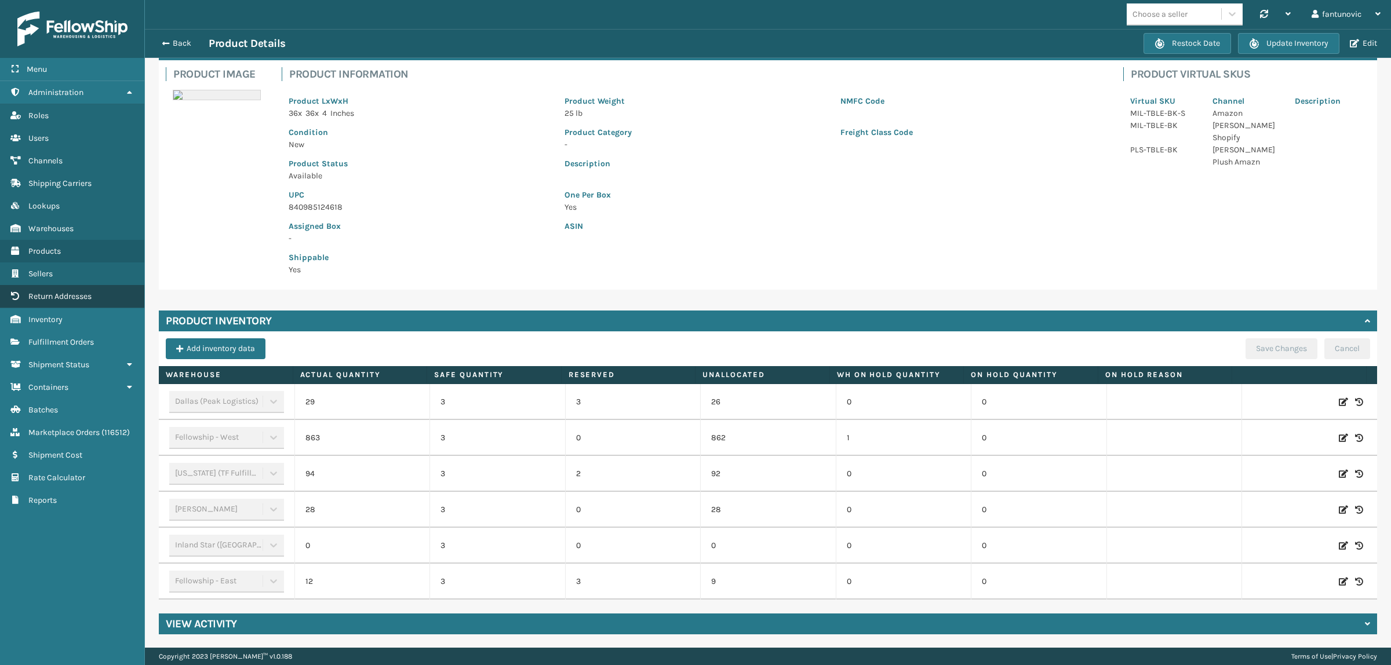
scroll to position [43, 0]
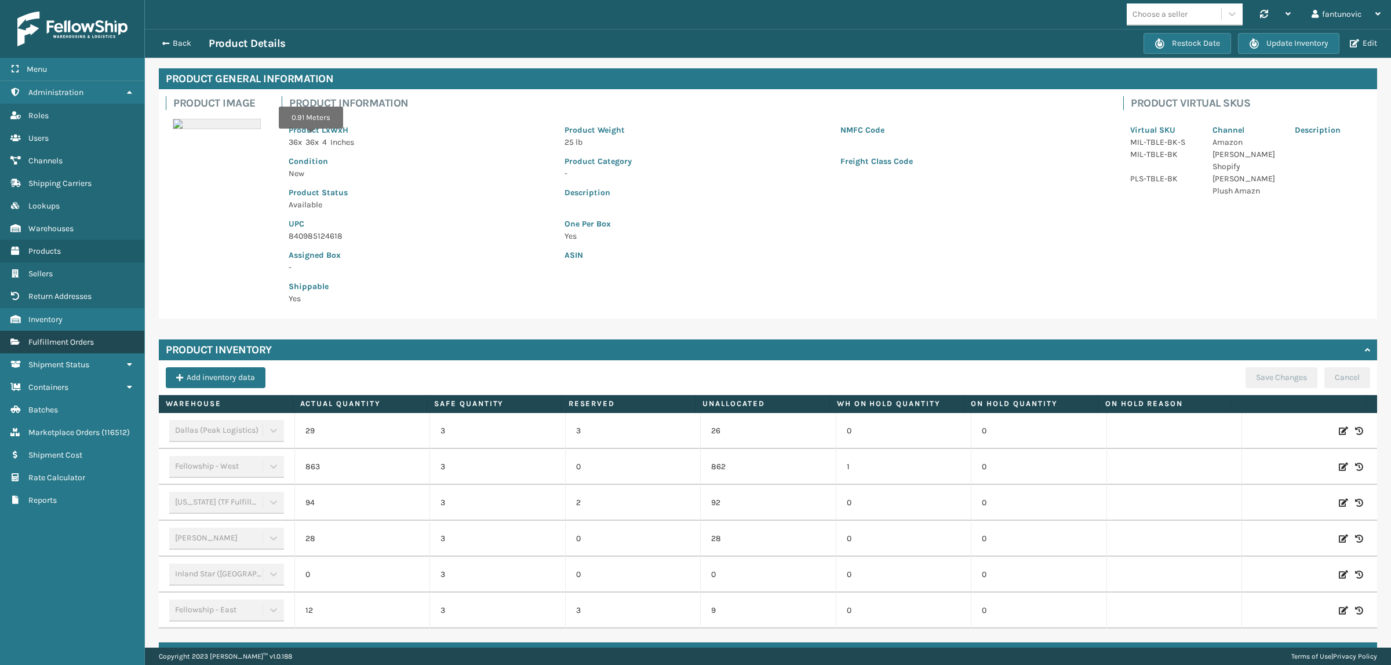
click at [55, 342] on link "Fulfillment Orders" at bounding box center [72, 342] width 144 height 23
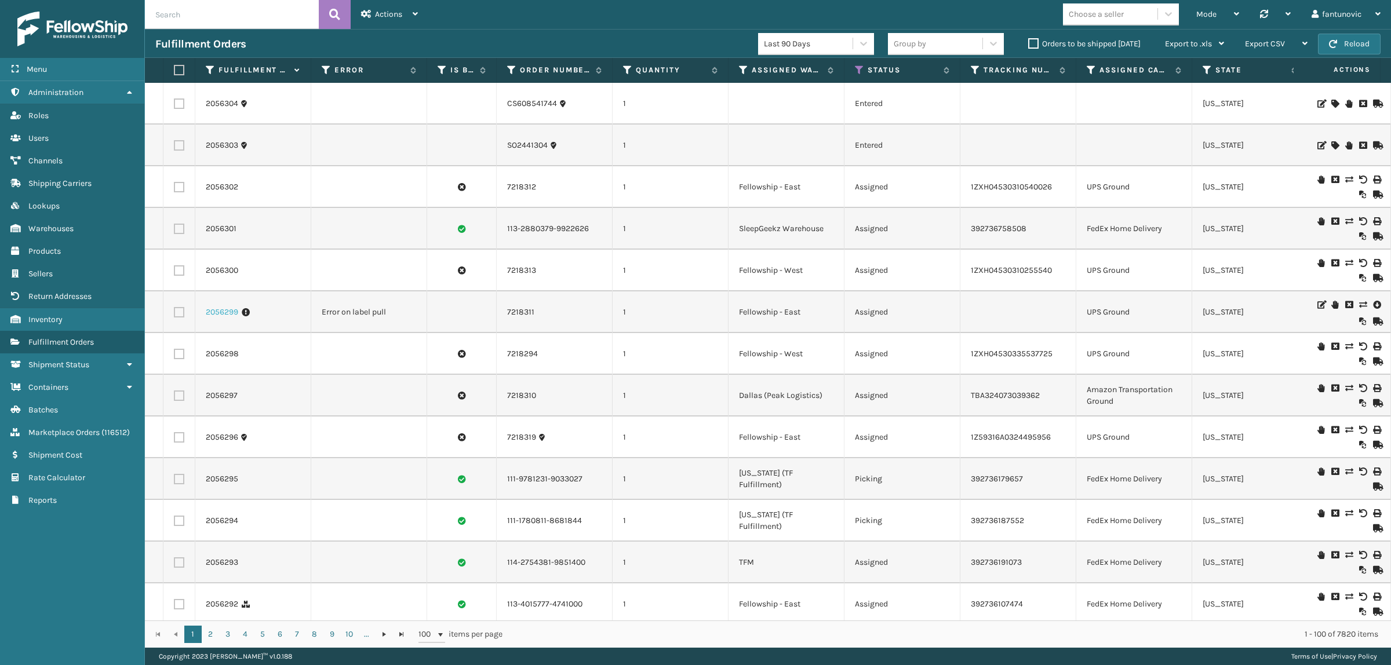
click at [235, 316] on link "2056299" at bounding box center [222, 313] width 32 height 12
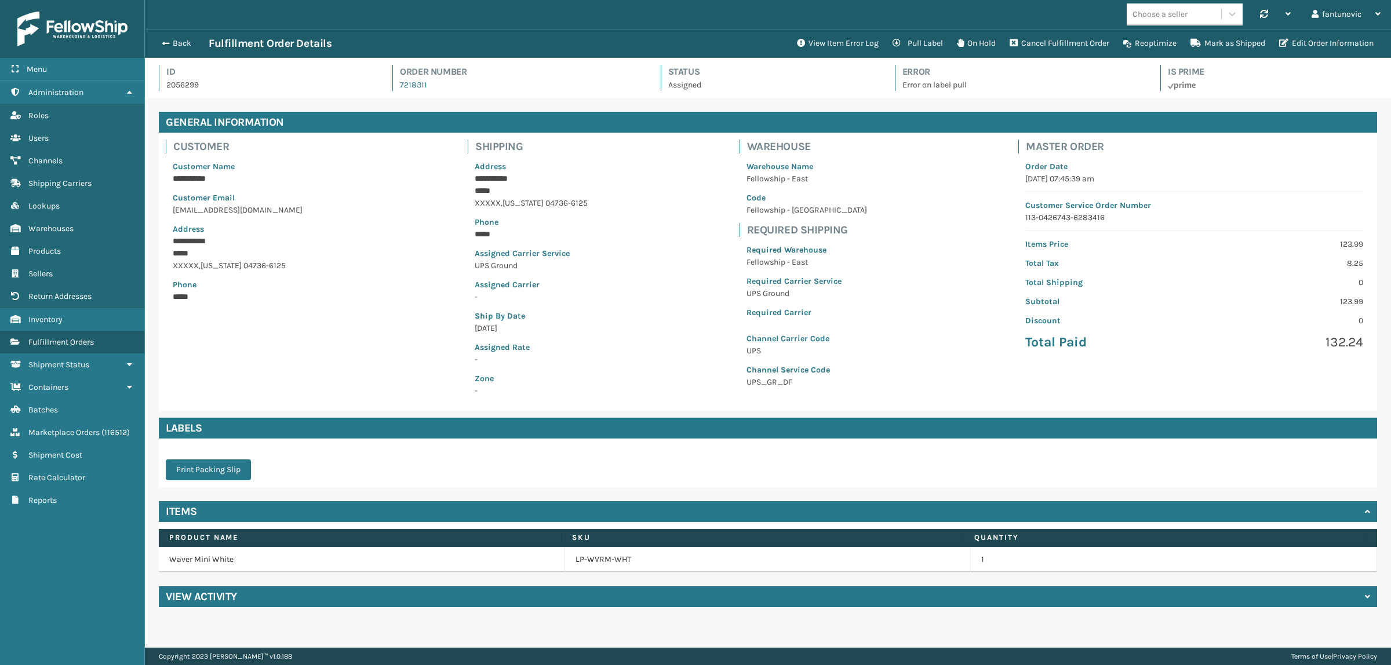
scroll to position [27, 1246]
click at [842, 46] on button "View Item Error Log" at bounding box center [838, 43] width 96 height 23
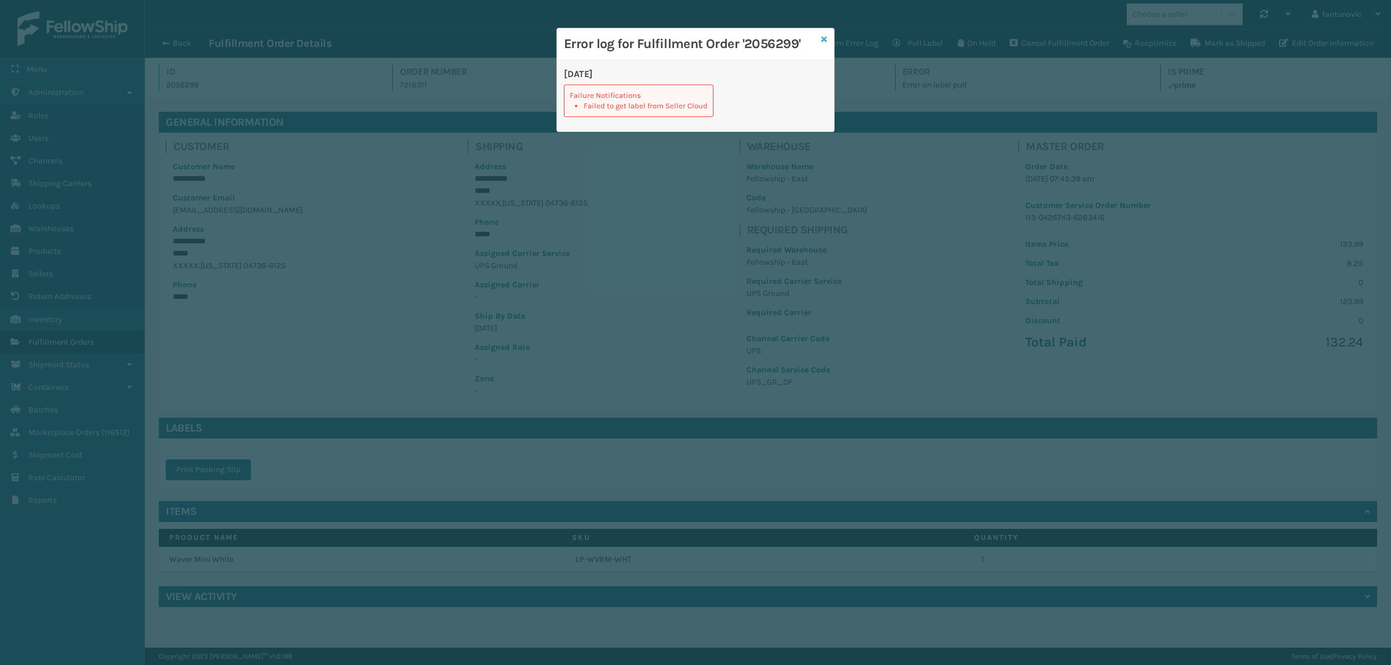
click at [821, 39] on icon at bounding box center [824, 39] width 6 height 8
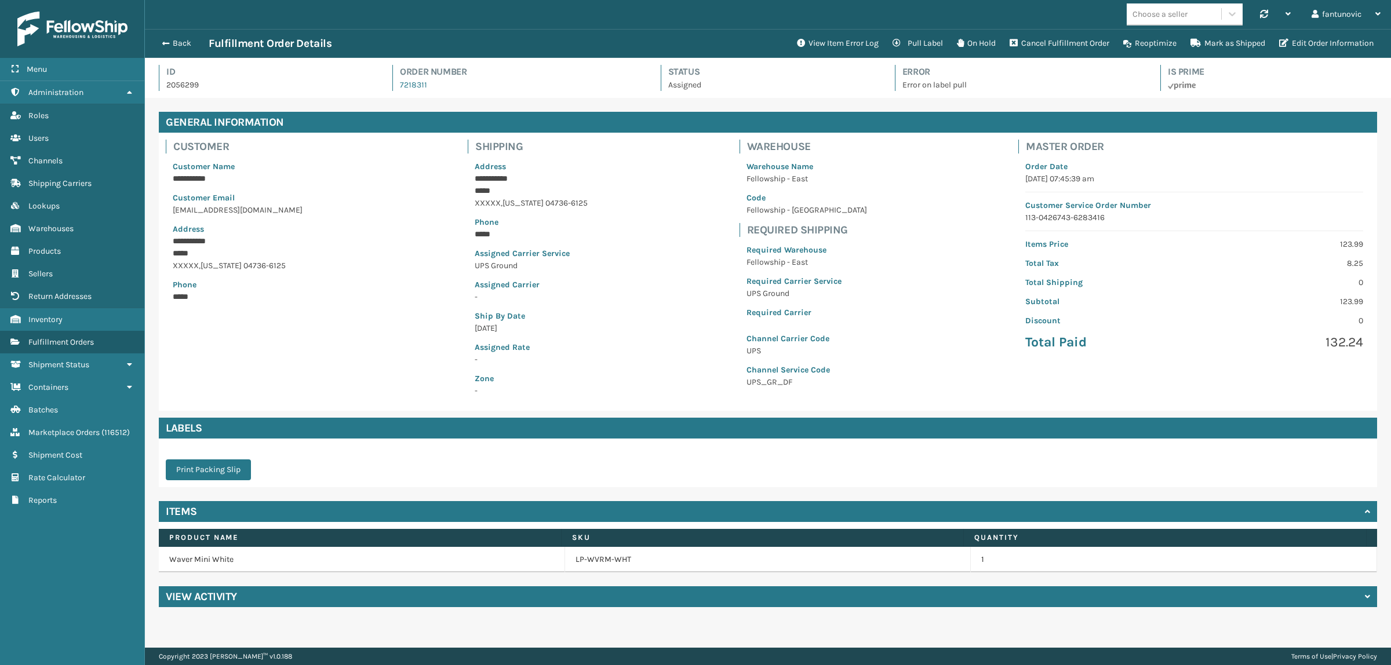
click at [601, 527] on div "View Activity" at bounding box center [768, 597] width 1218 height 21
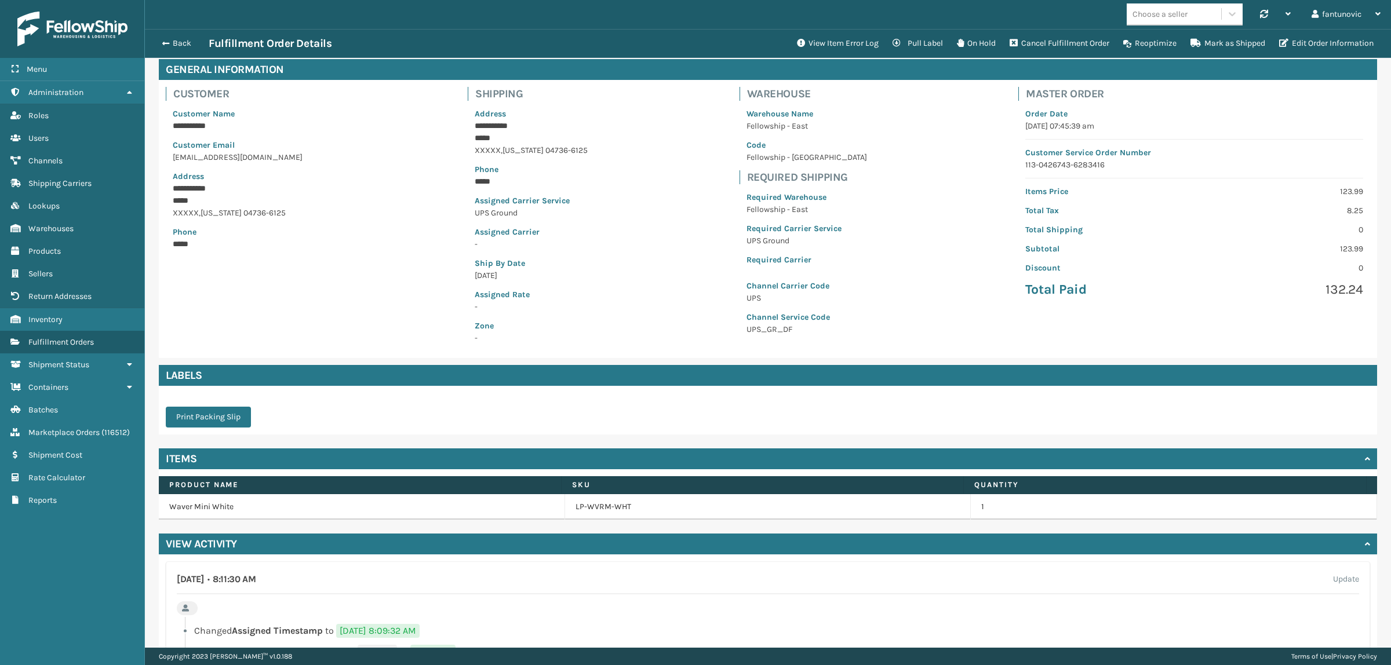
scroll to position [164, 0]
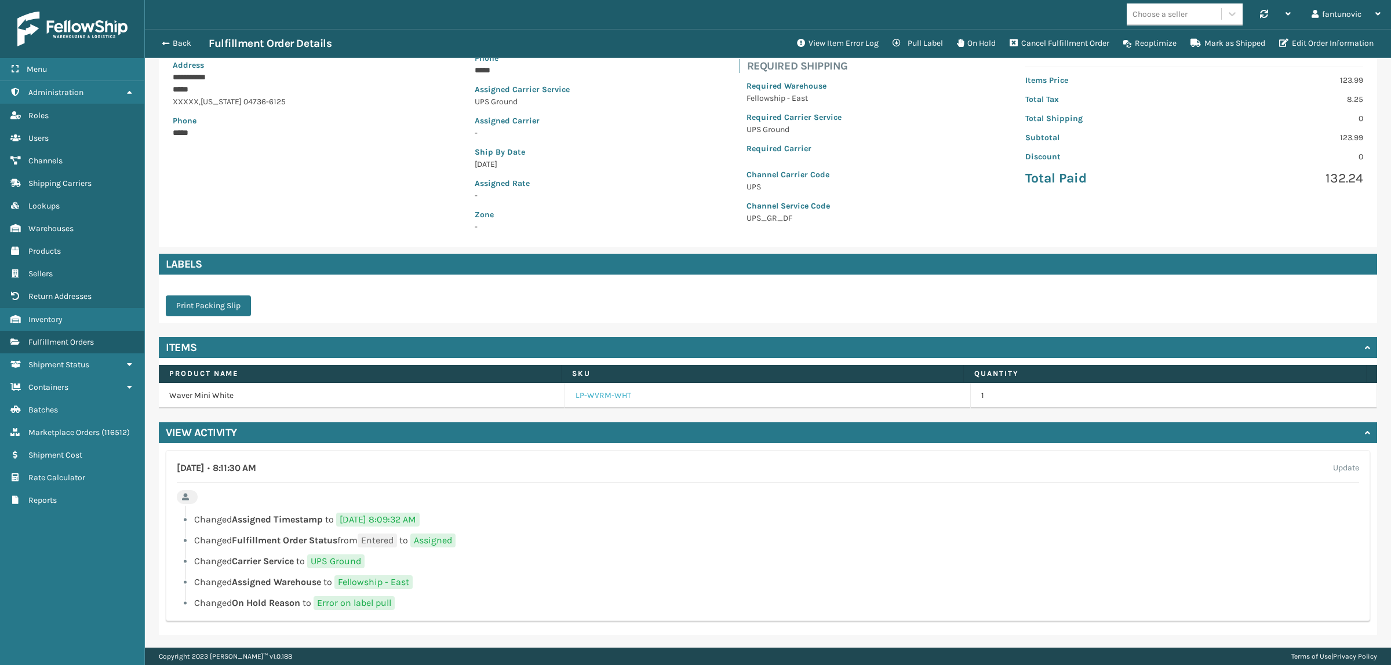
click at [615, 396] on link "LP-WVRM-WHT" at bounding box center [604, 396] width 56 height 12
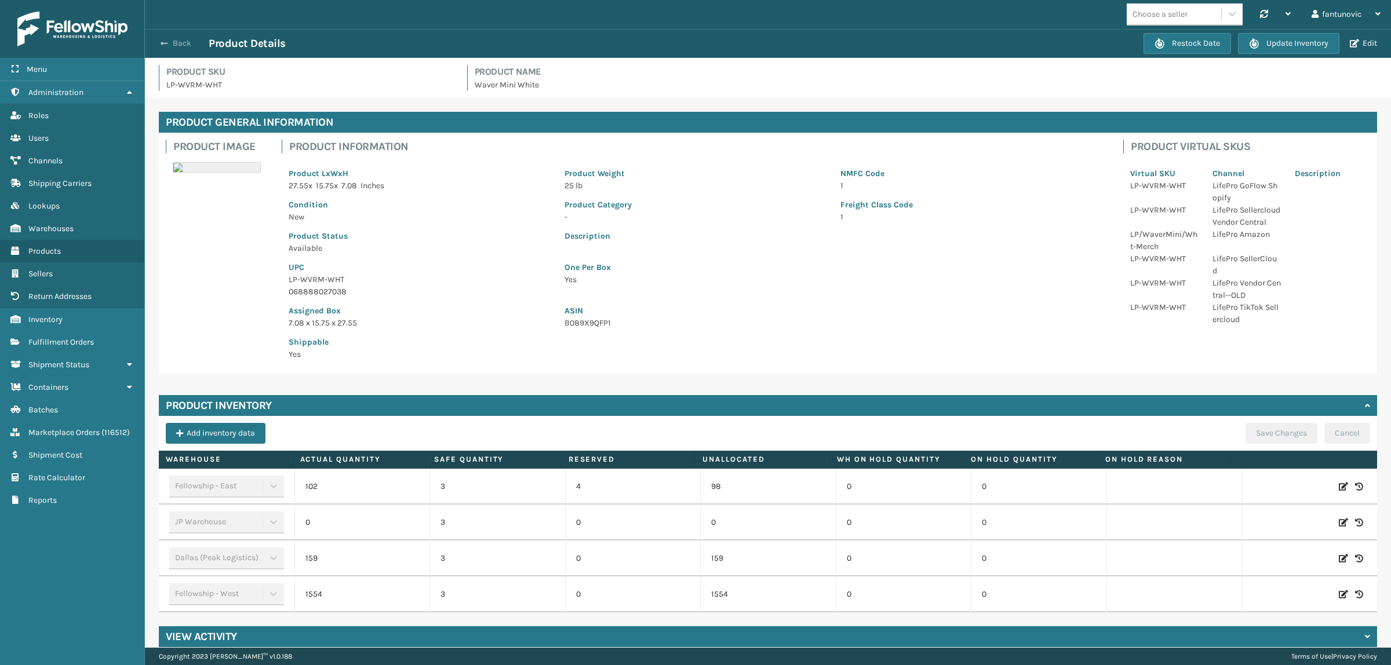
click at [170, 47] on button "Back" at bounding box center [181, 43] width 53 height 10
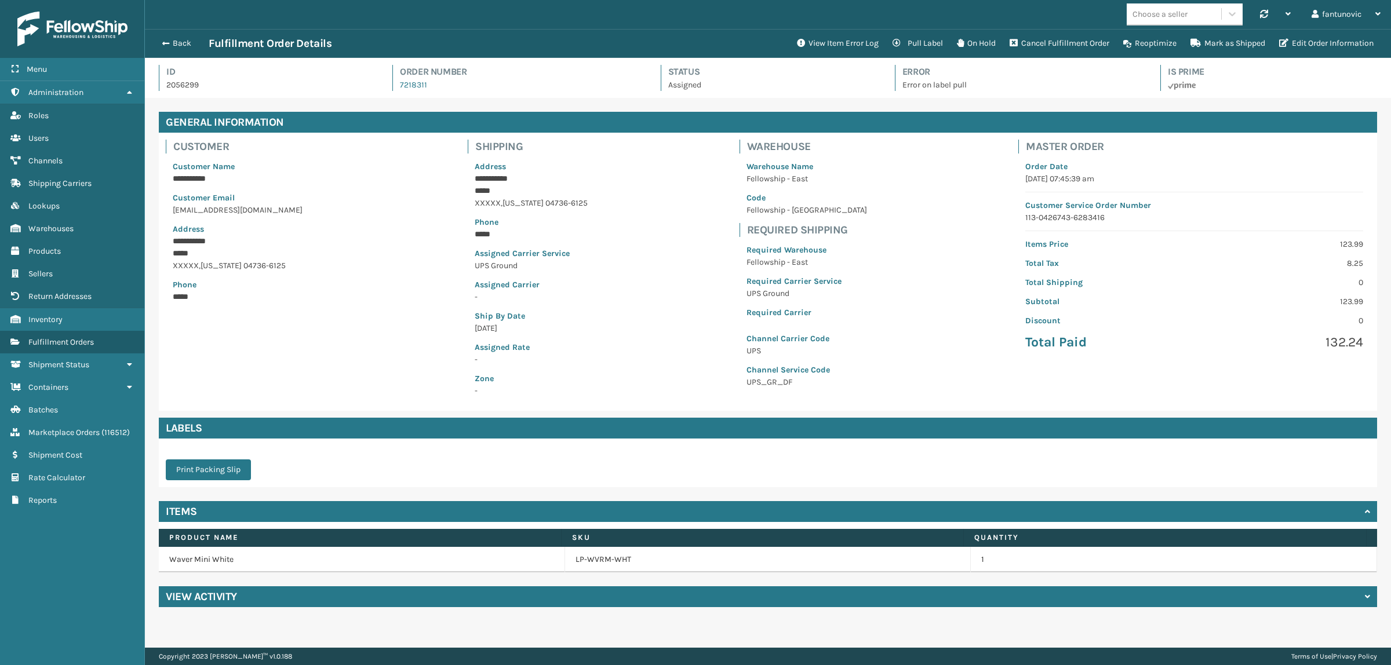
scroll to position [27, 1246]
click at [175, 42] on button "Back" at bounding box center [181, 43] width 53 height 10
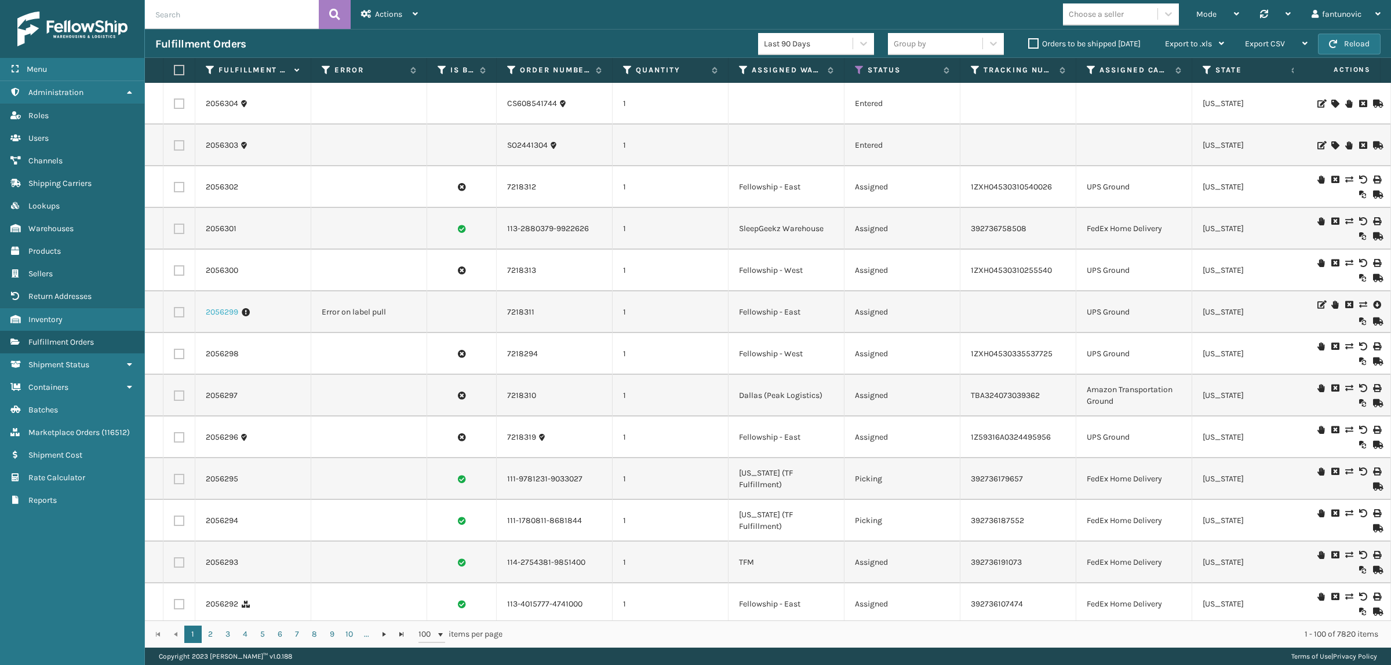
click at [212, 316] on link "2056299" at bounding box center [222, 313] width 32 height 12
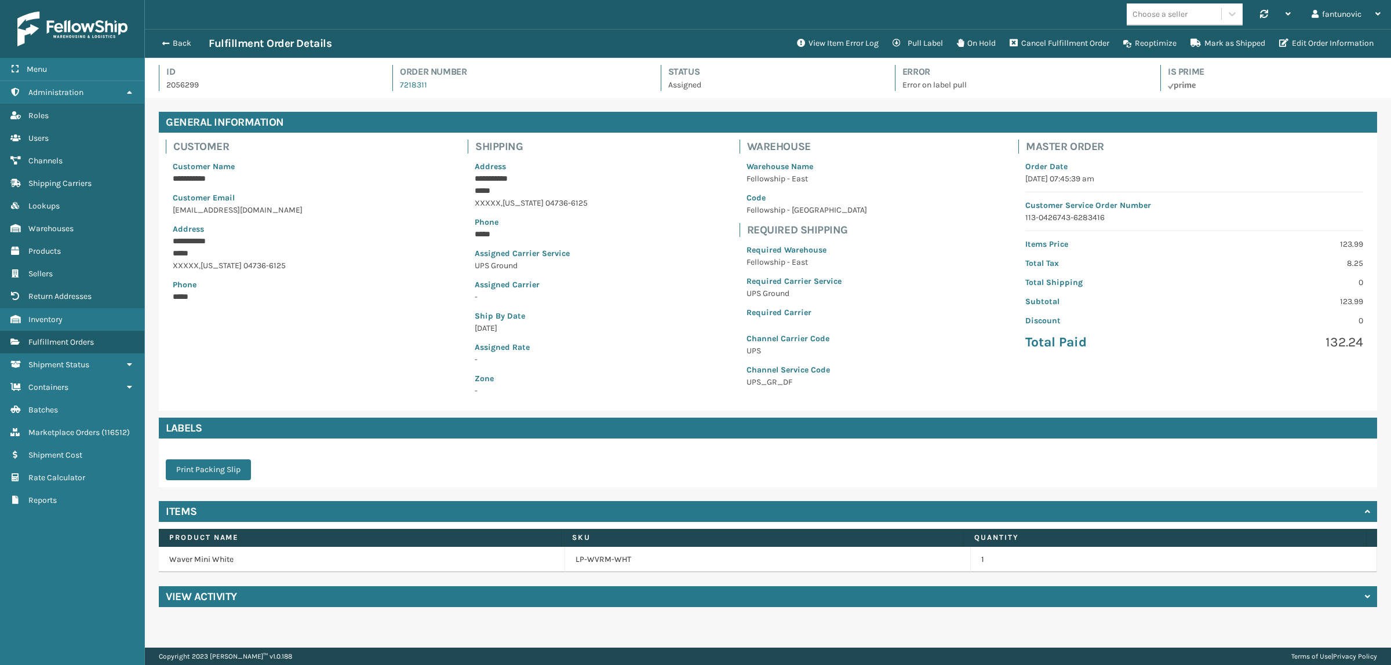
scroll to position [27, 1246]
click at [822, 50] on button "View Item Error Log" at bounding box center [838, 43] width 96 height 23
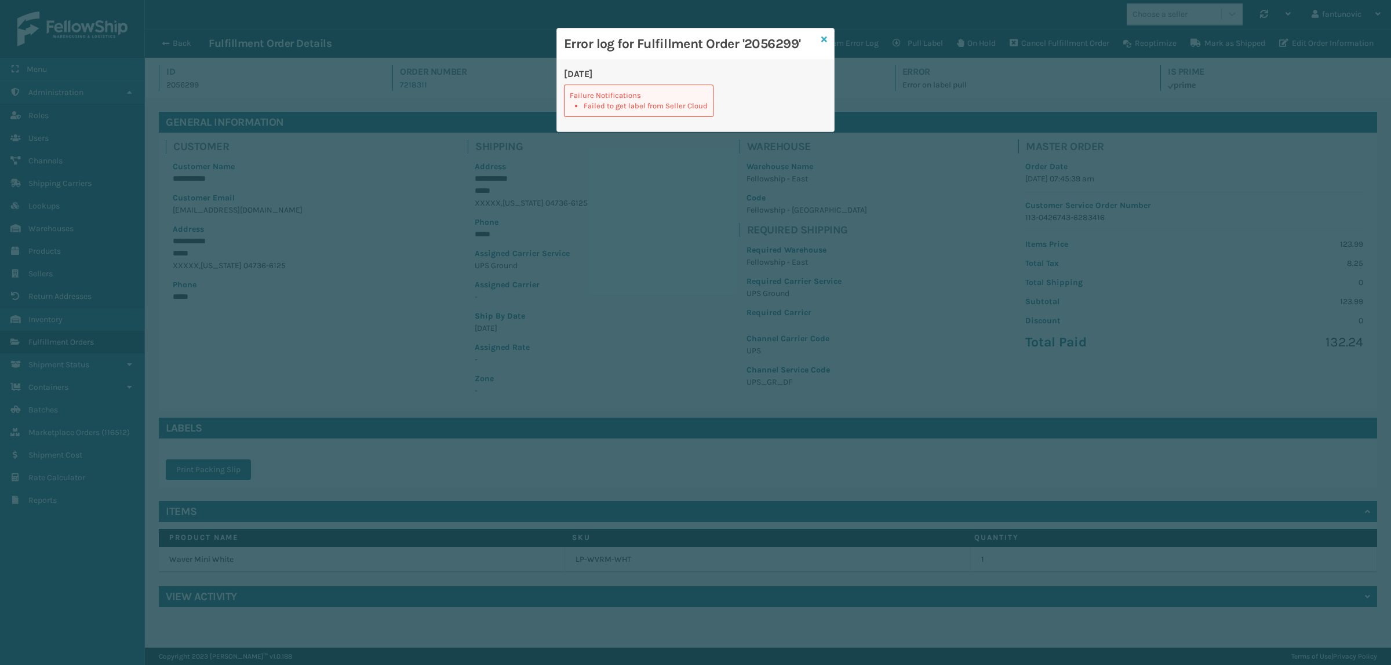
click at [823, 41] on icon at bounding box center [824, 39] width 6 height 8
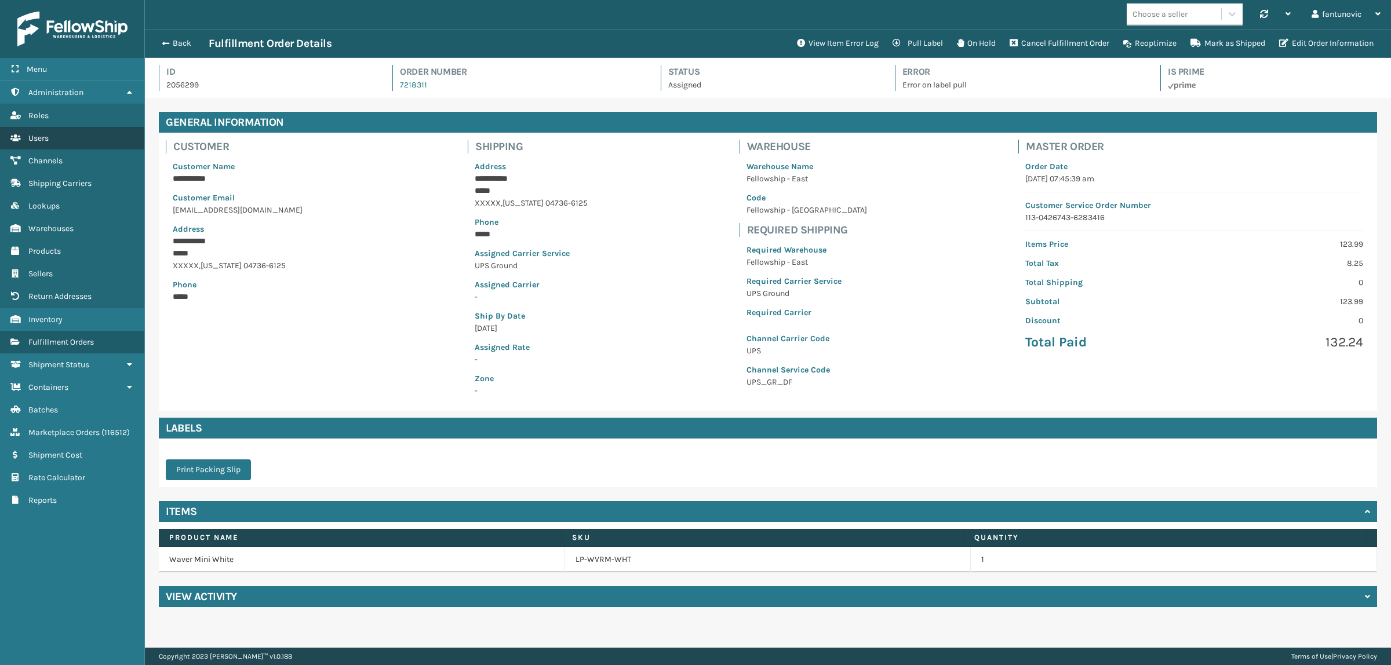
click at [59, 134] on link "Users" at bounding box center [72, 138] width 144 height 23
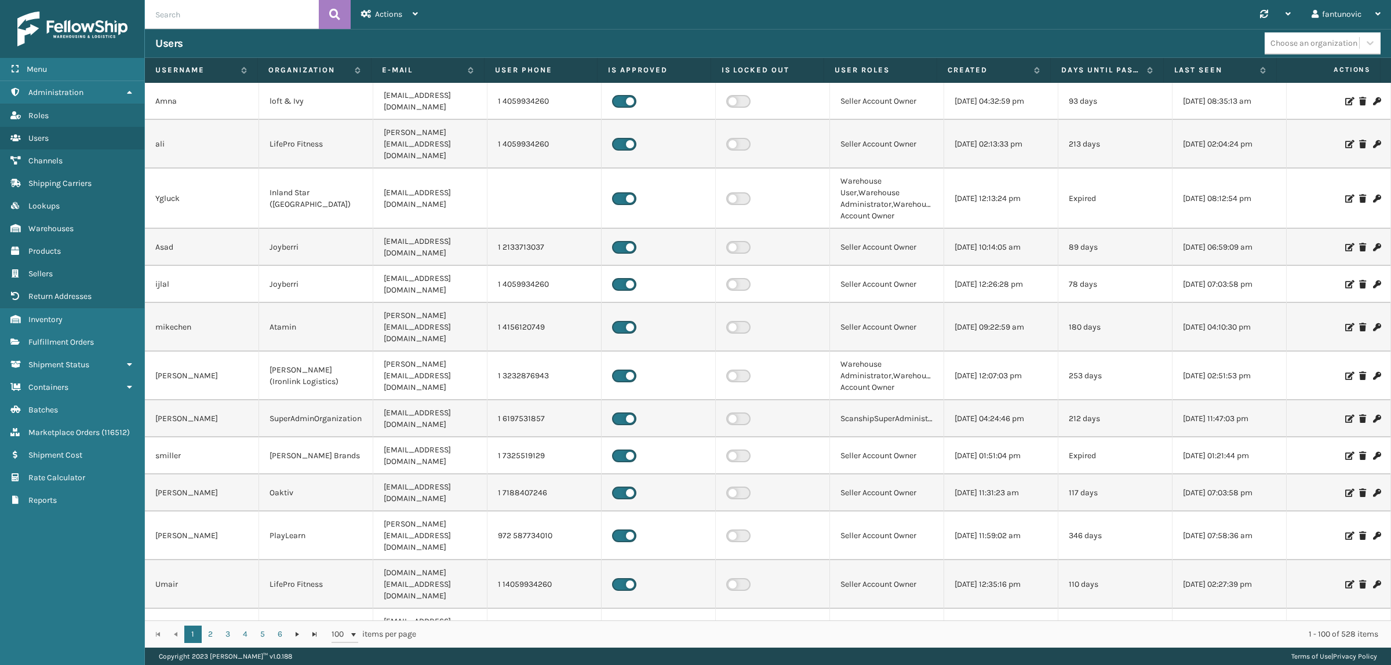
click at [241, 13] on input "text" at bounding box center [232, 14] width 174 height 29
type input "fan"
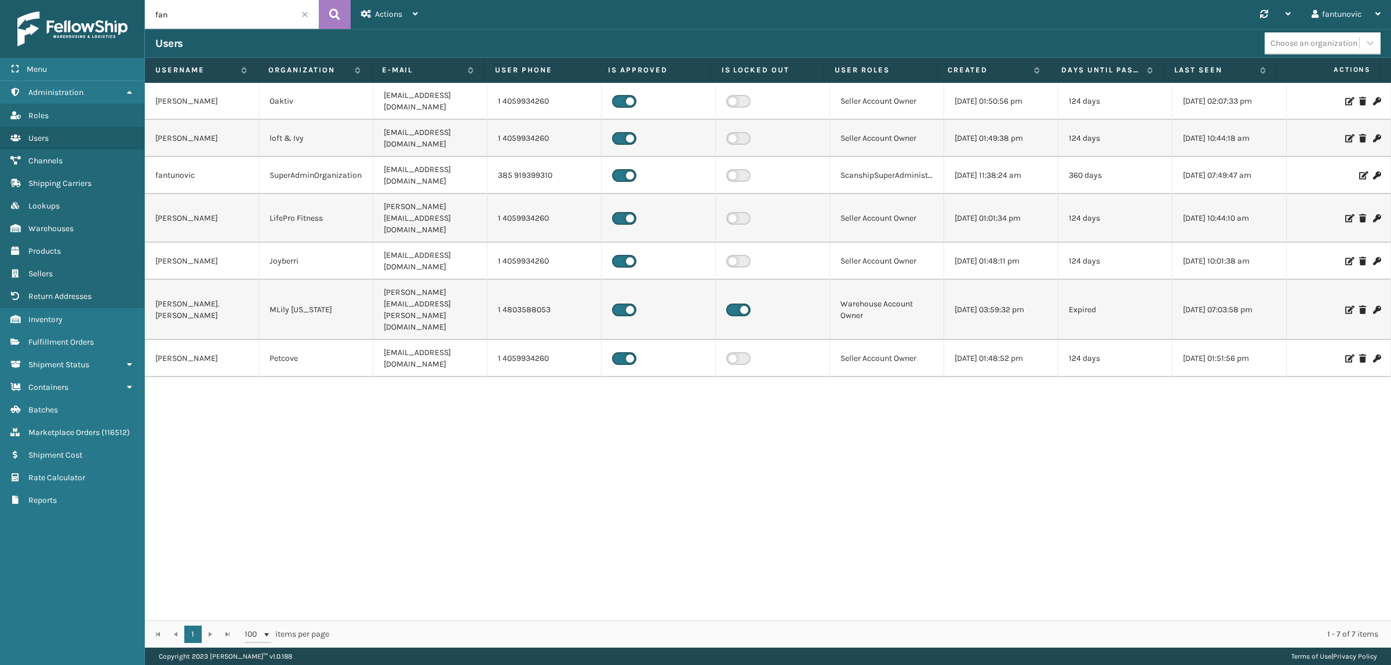
click at [1281, 172] on icon at bounding box center [1362, 176] width 7 height 8
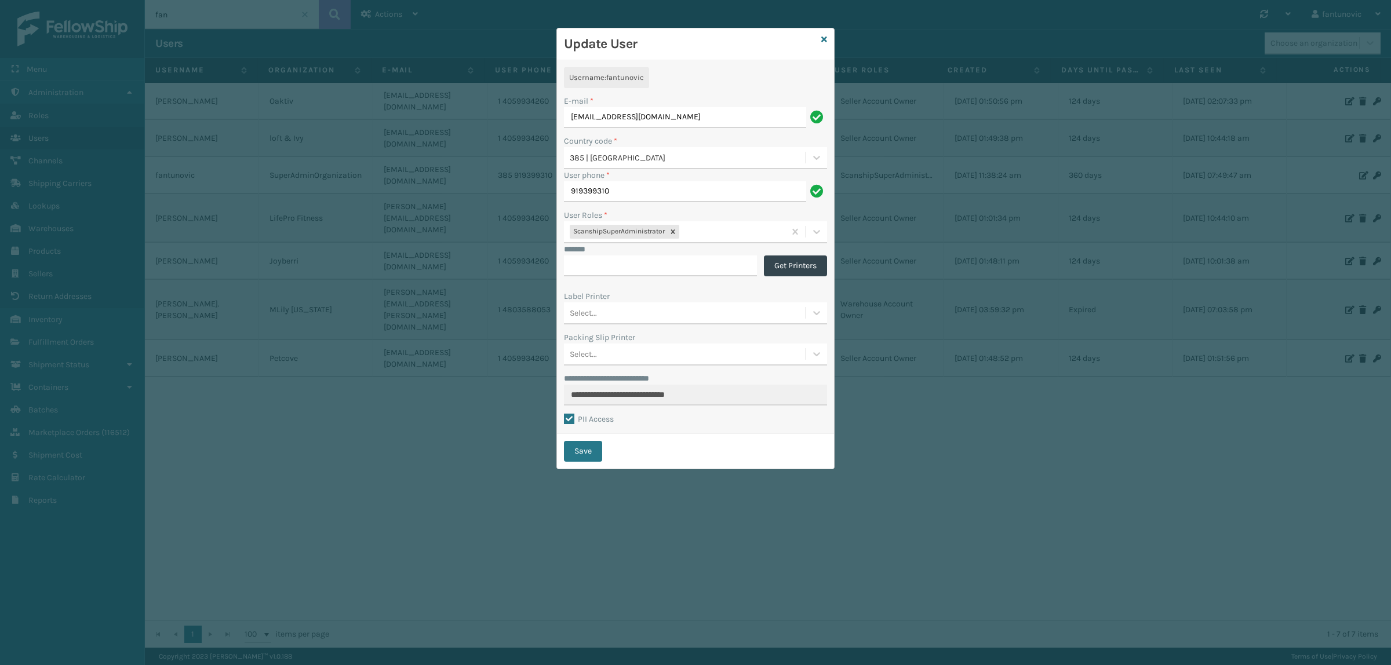
click at [828, 35] on div "Update User" at bounding box center [695, 44] width 277 height 32
click at [824, 36] on icon at bounding box center [824, 39] width 6 height 8
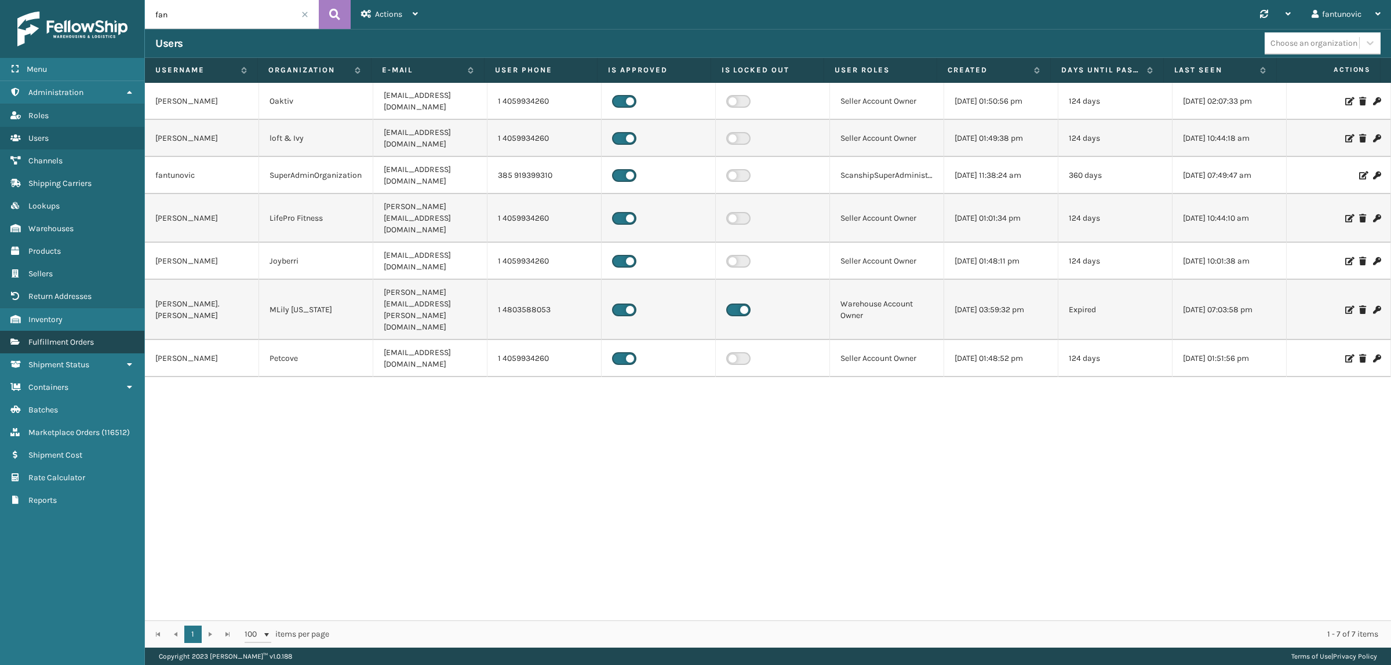
click at [68, 331] on link "Fulfillment Orders" at bounding box center [72, 342] width 144 height 23
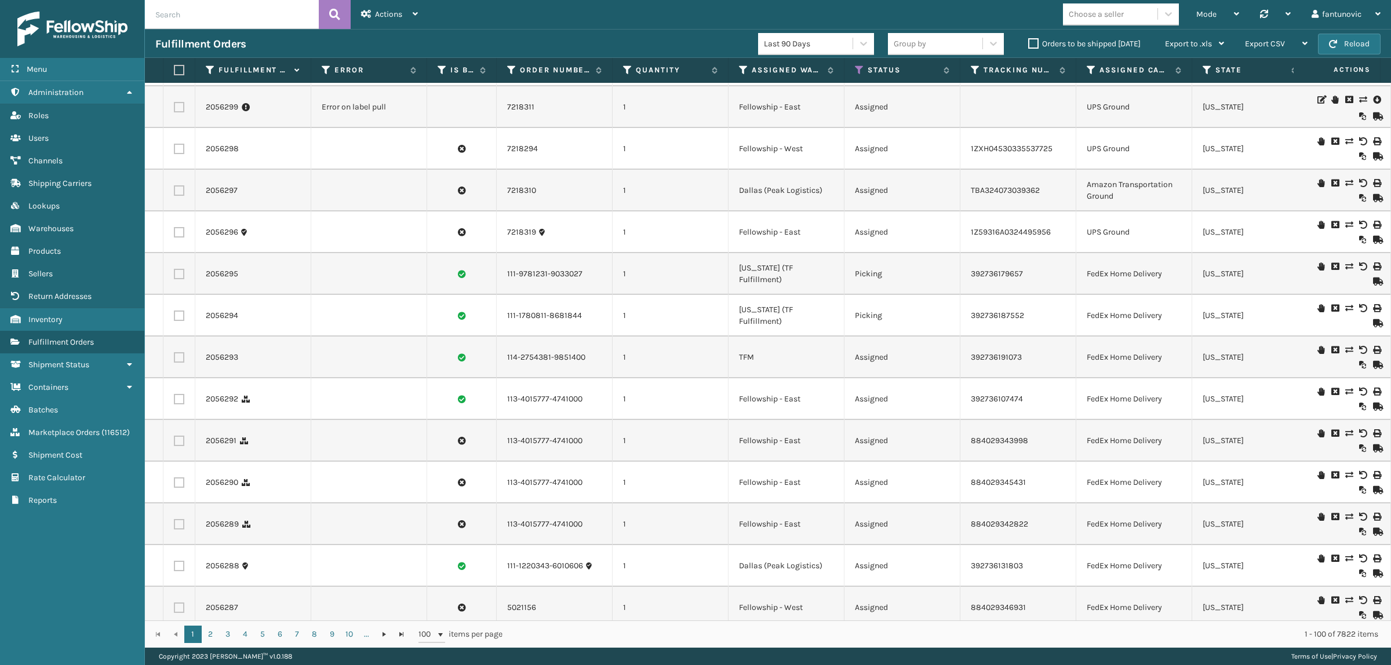
scroll to position [290, 0]
click at [215, 400] on link "2056292" at bounding box center [222, 398] width 32 height 12
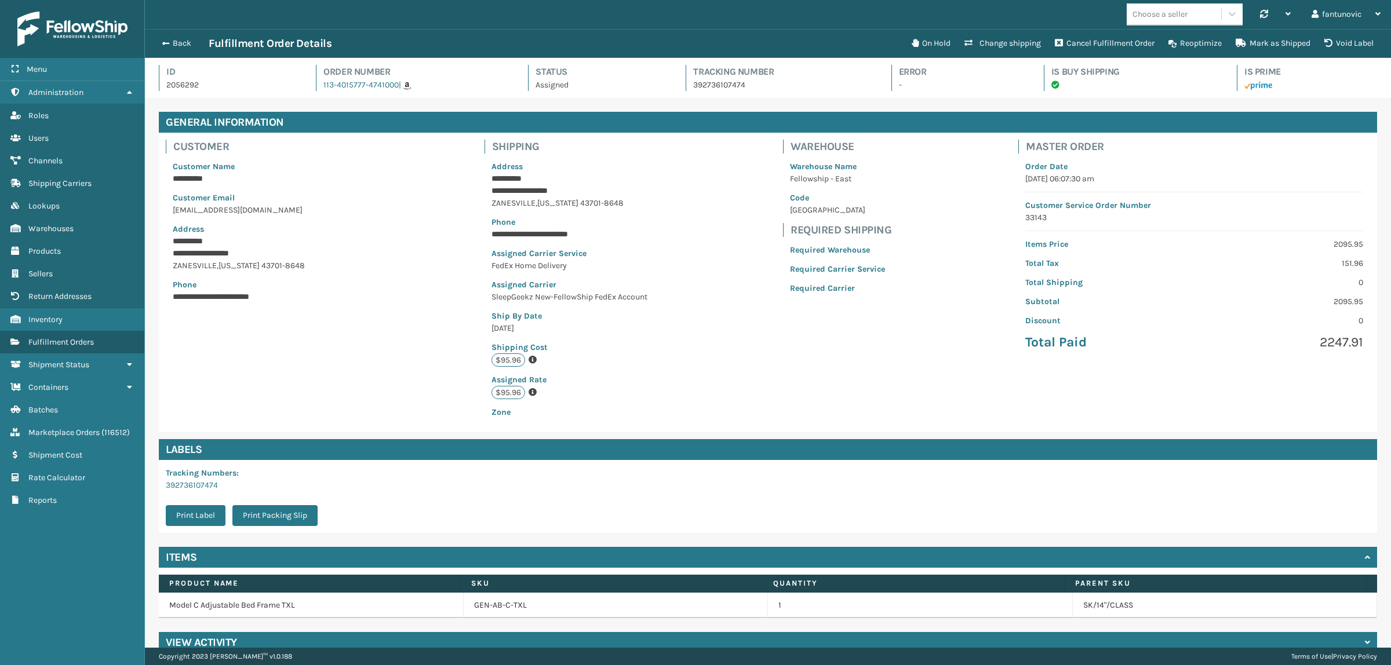
scroll to position [27, 1246]
click at [183, 41] on button "Back" at bounding box center [181, 43] width 53 height 10
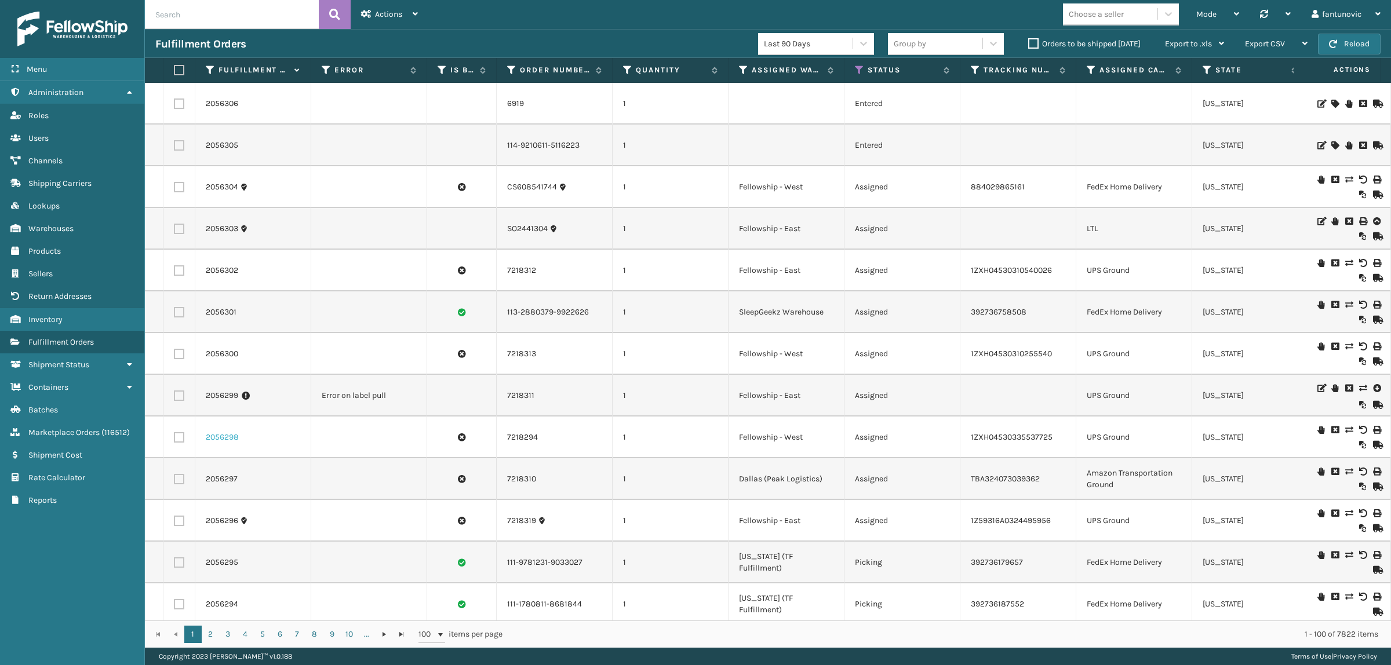
click at [226, 436] on link "2056298" at bounding box center [222, 438] width 33 height 12
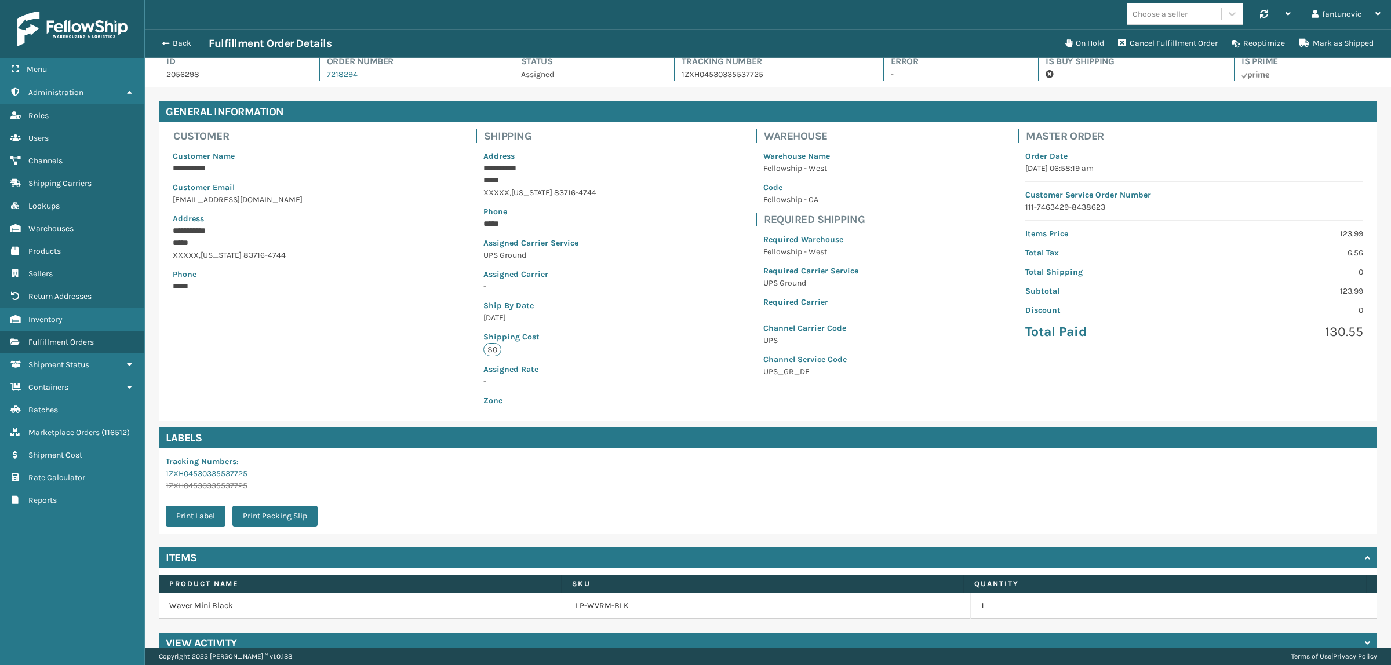
scroll to position [31, 0]
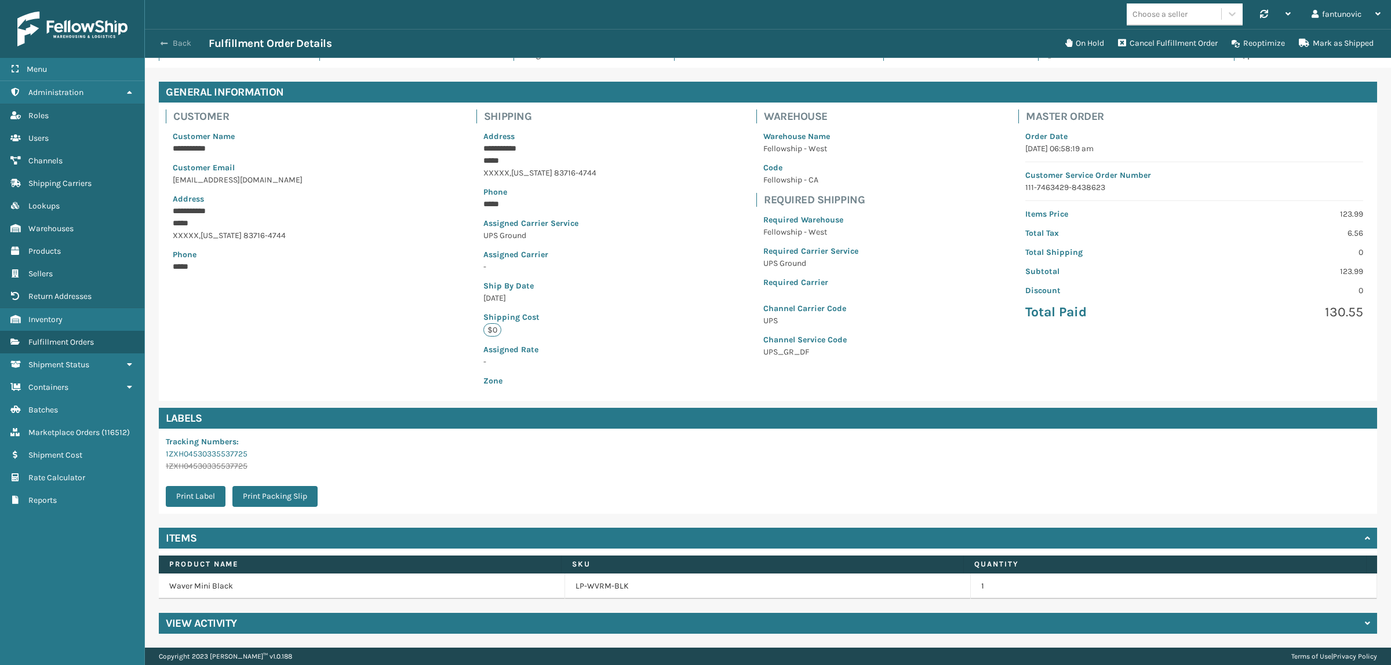
click at [169, 44] on button "Back" at bounding box center [181, 43] width 53 height 10
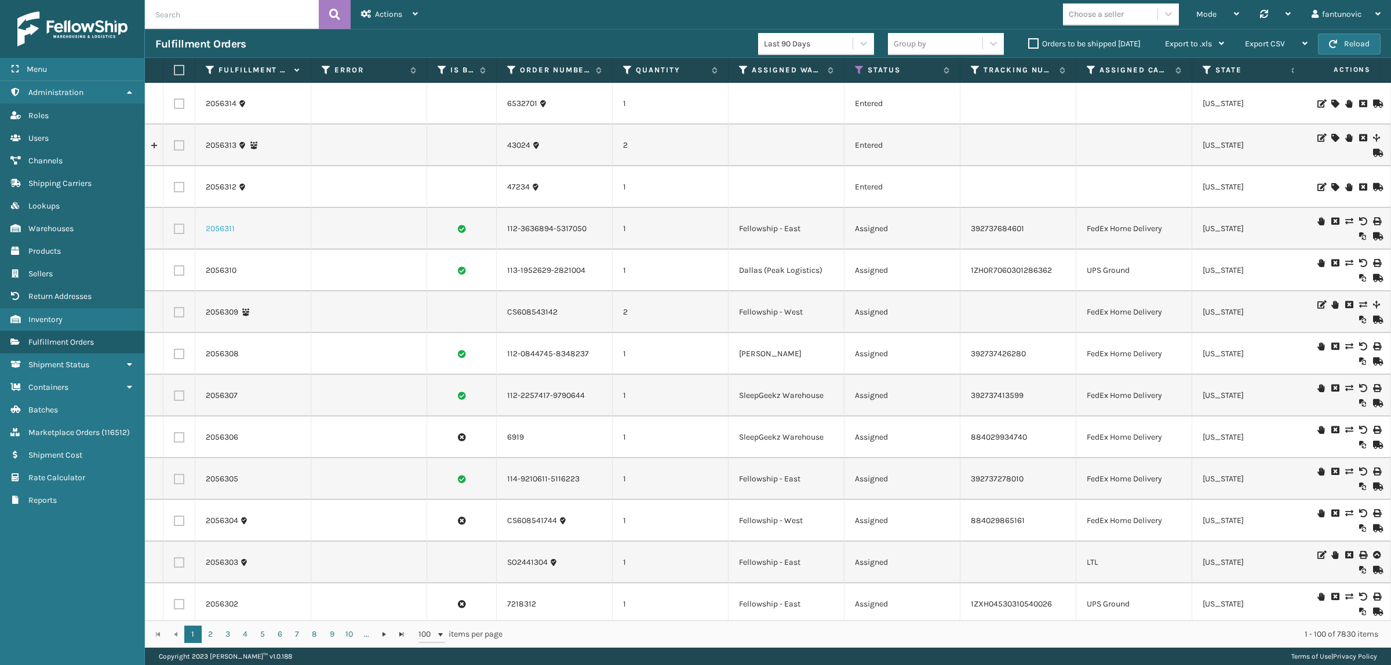
click at [223, 234] on link "2056311" at bounding box center [220, 229] width 29 height 12
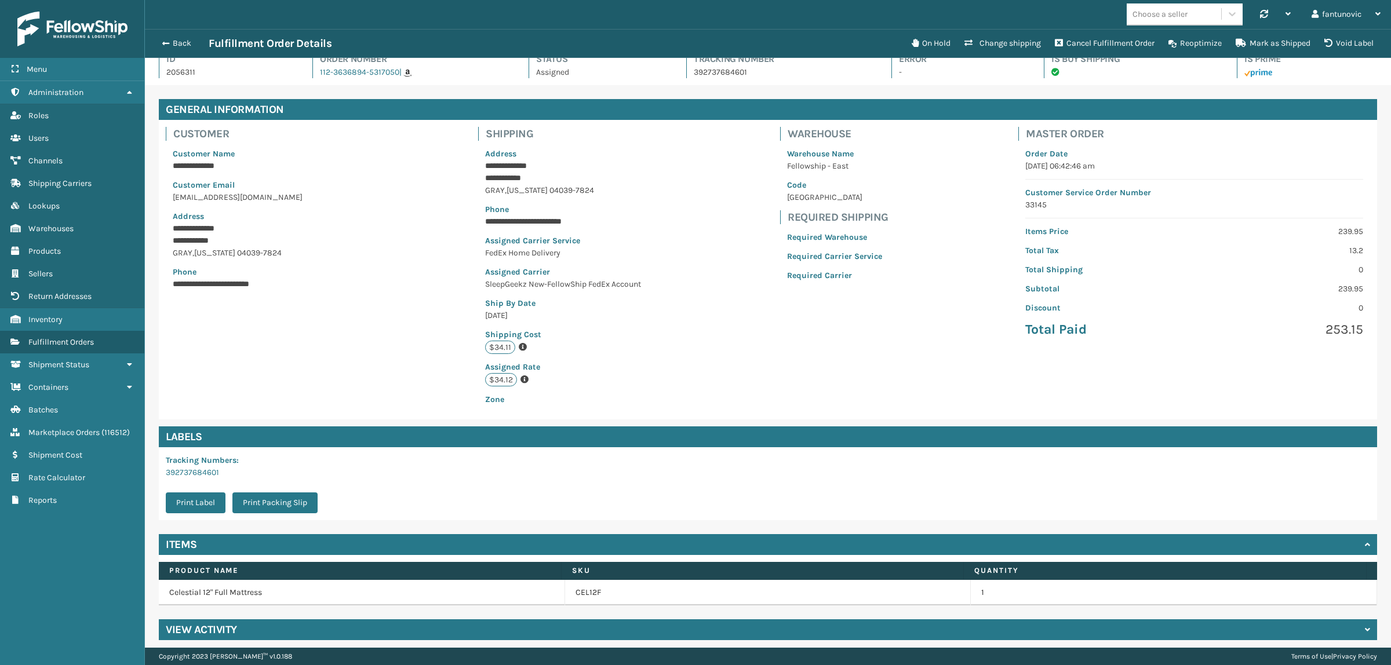
scroll to position [20, 0]
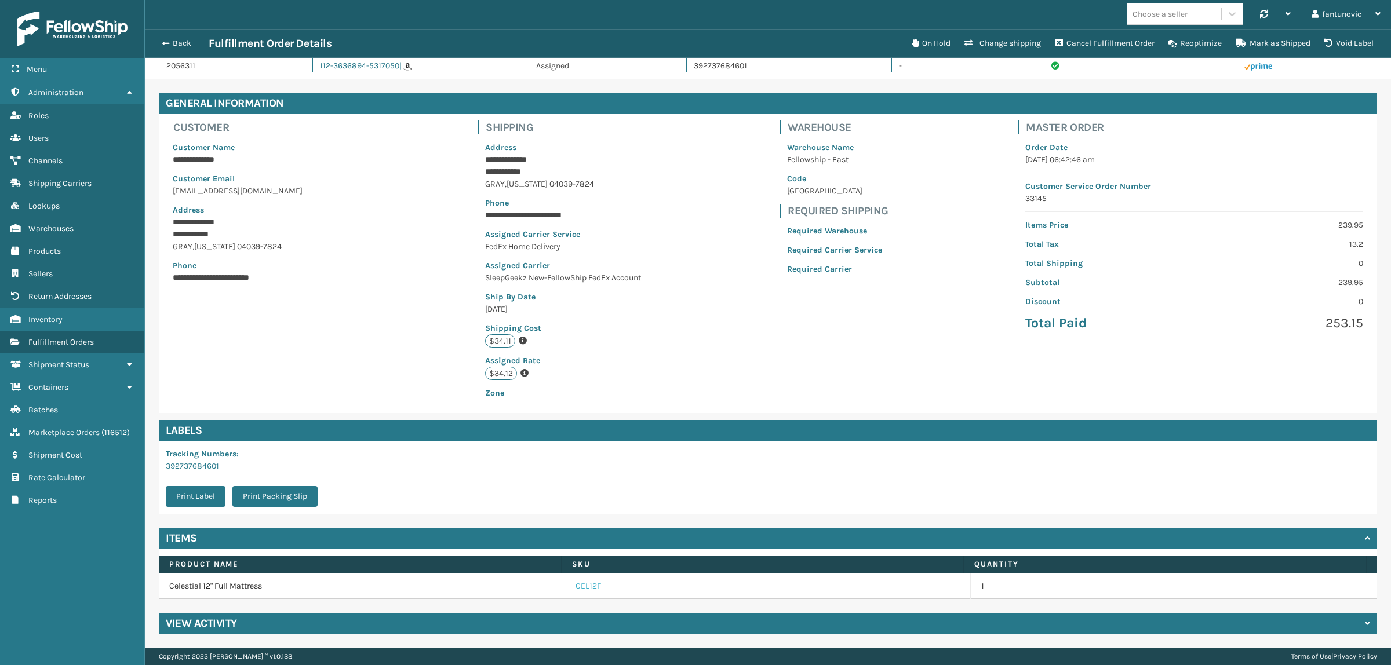
click at [578, 527] on link "CEL12F" at bounding box center [589, 587] width 26 height 12
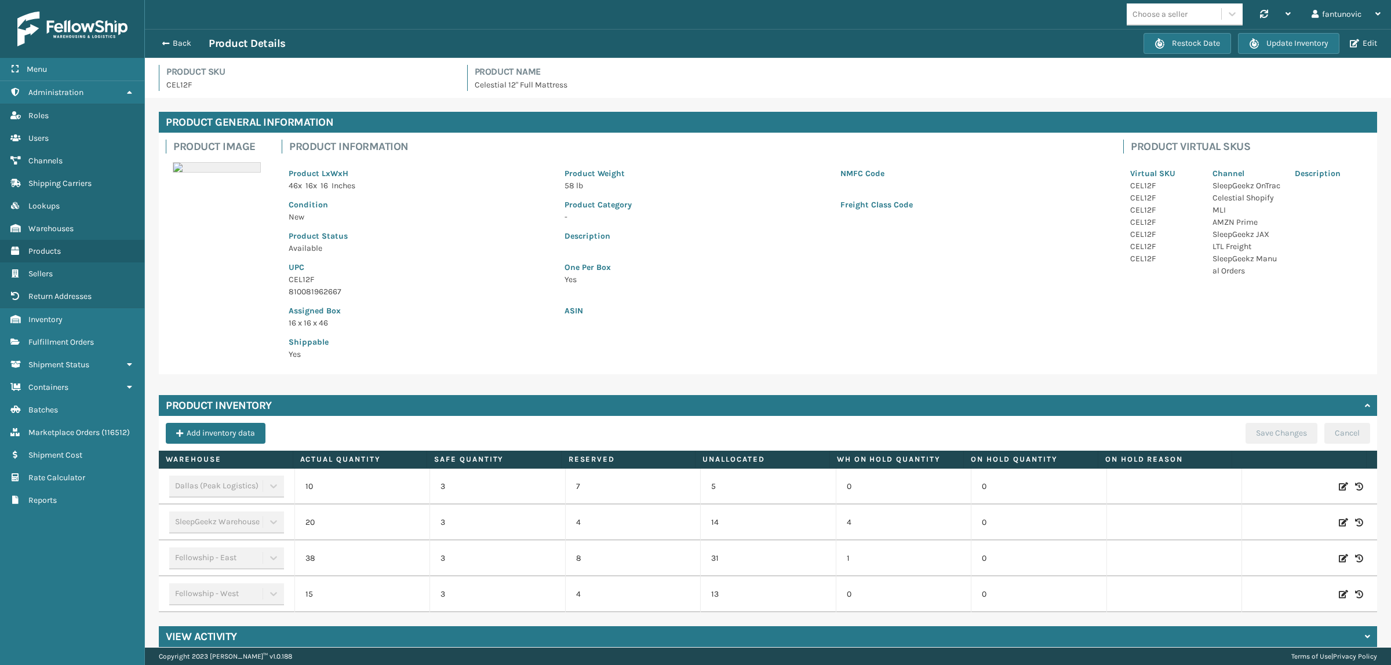
scroll to position [13, 0]
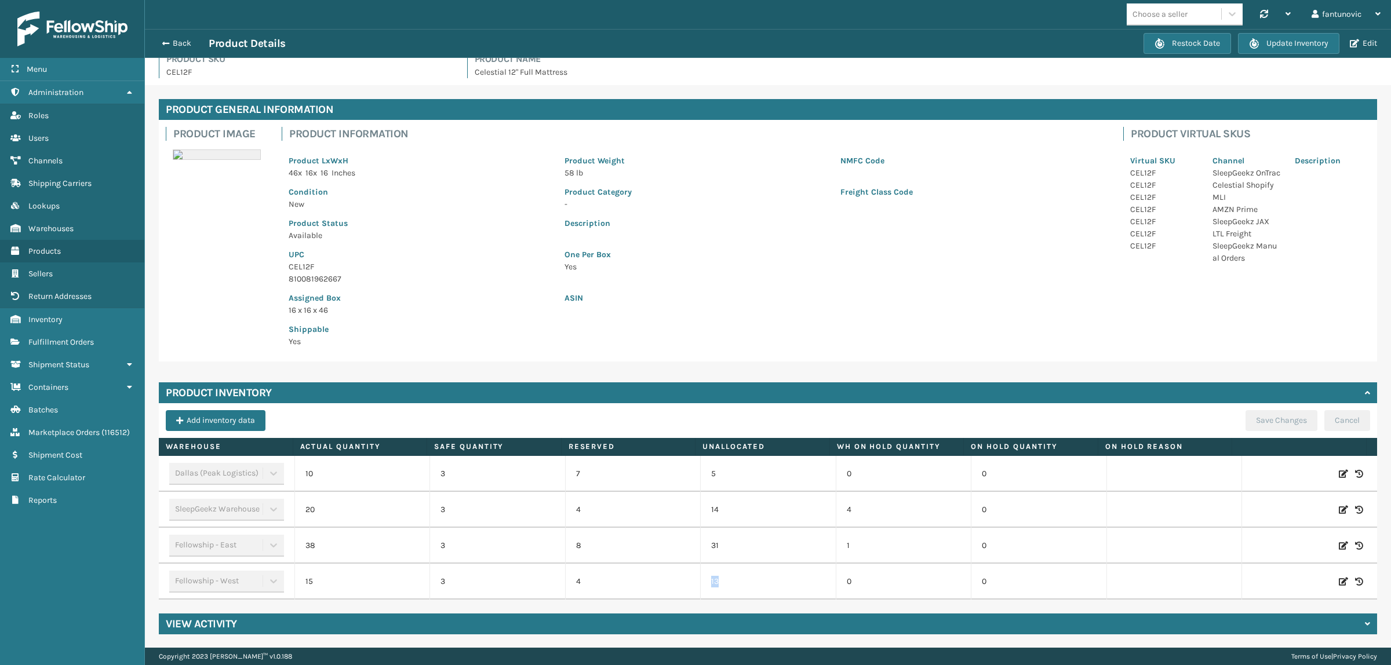
drag, startPoint x: 723, startPoint y: 584, endPoint x: 696, endPoint y: 583, distance: 26.7
click at [700, 527] on td "13" at bounding box center [768, 582] width 136 height 36
click at [610, 527] on p "4" at bounding box center [633, 582] width 114 height 12
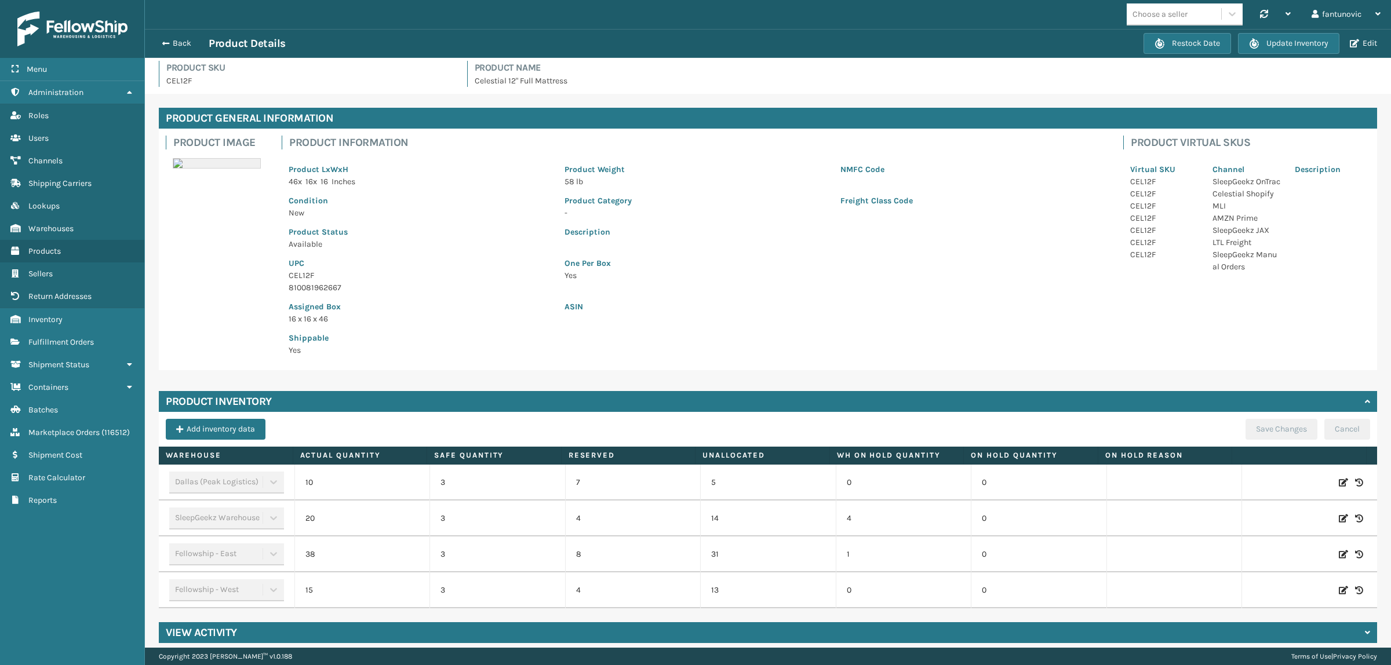
scroll to position [0, 0]
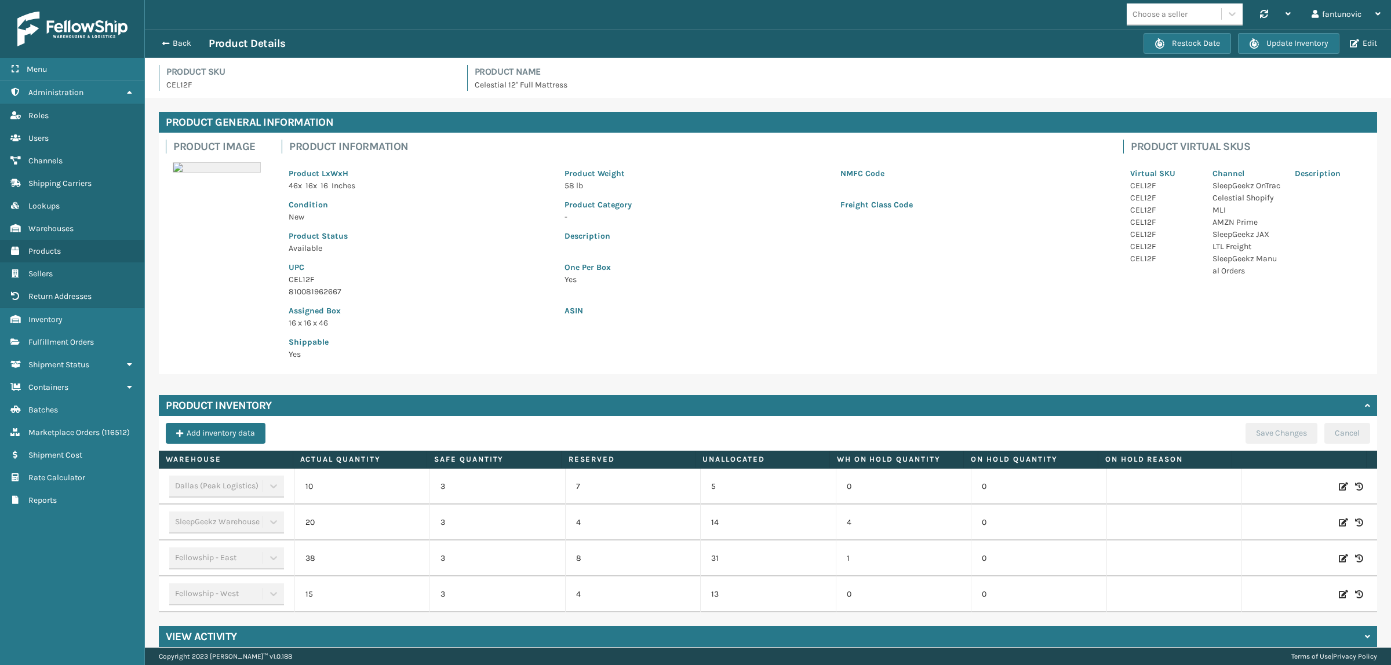
click at [180, 81] on p "CEL12F" at bounding box center [309, 85] width 287 height 12
copy p "CEL12F"
drag, startPoint x: 598, startPoint y: 322, endPoint x: 591, endPoint y: 319, distance: 6.8
click at [597, 322] on div "ASIN" at bounding box center [834, 313] width 552 height 31
